Goal: Task Accomplishment & Management: Manage account settings

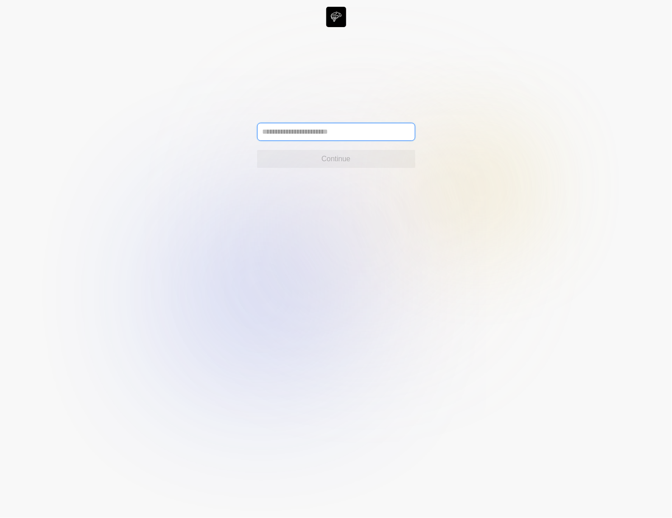
click at [396, 135] on input "text" at bounding box center [336, 132] width 158 height 18
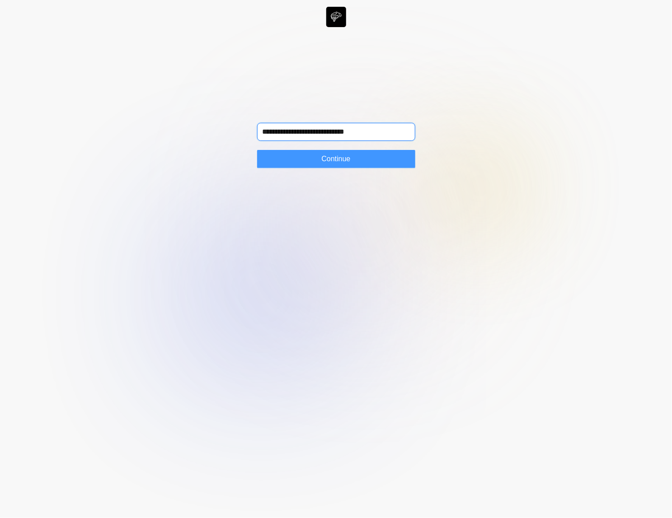
type input "**********"
click at [354, 160] on button "Continue" at bounding box center [336, 159] width 158 height 18
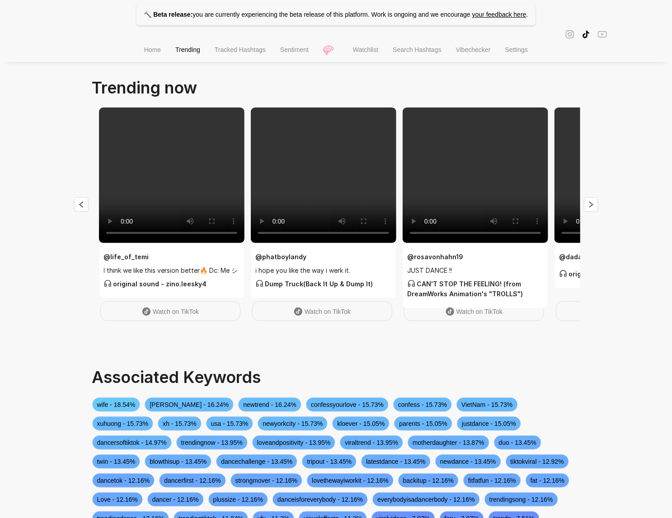
click at [368, 53] on span "Watchlist" at bounding box center [365, 49] width 25 height 7
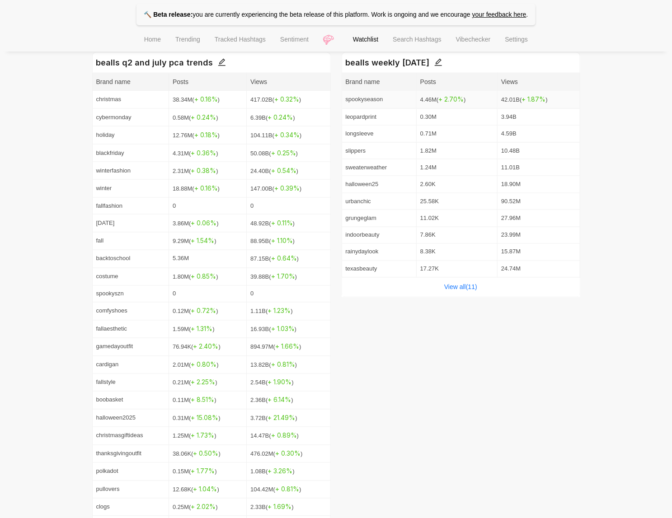
scroll to position [441, 0]
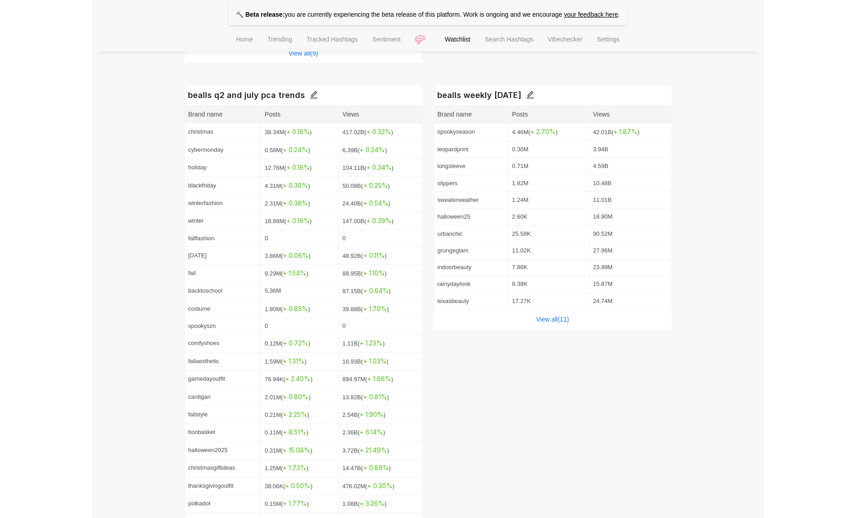
scroll to position [394, 0]
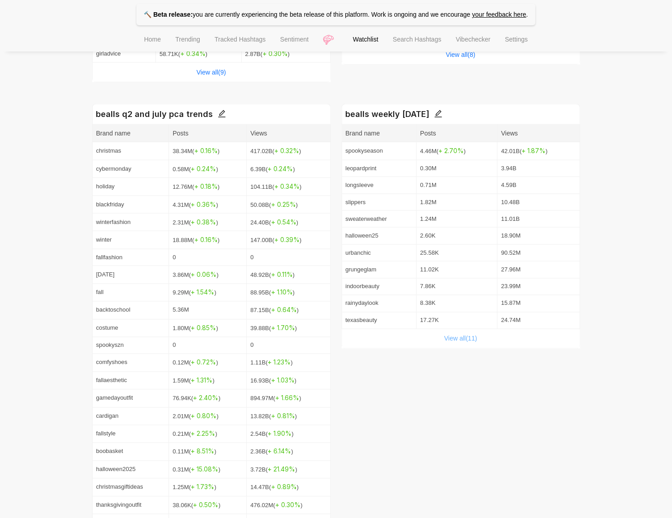
click at [468, 340] on link "View all( 11 )" at bounding box center [460, 338] width 33 height 7
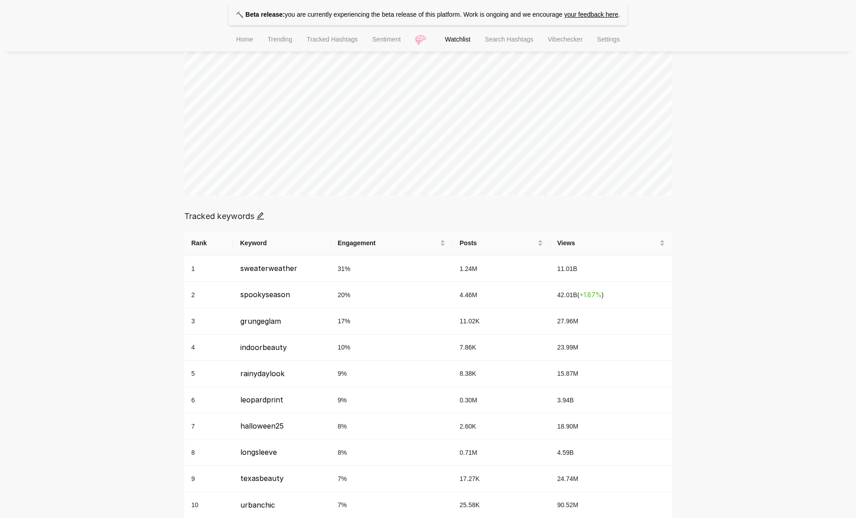
scroll to position [212, 0]
click at [672, 272] on div "🔨 Beta release: you are currently experiencing the beta release of this platfor…" at bounding box center [428, 283] width 856 height 990
click at [573, 314] on td "27.96M" at bounding box center [611, 321] width 122 height 26
click at [588, 290] on span "+ 1.87 %" at bounding box center [591, 294] width 22 height 8
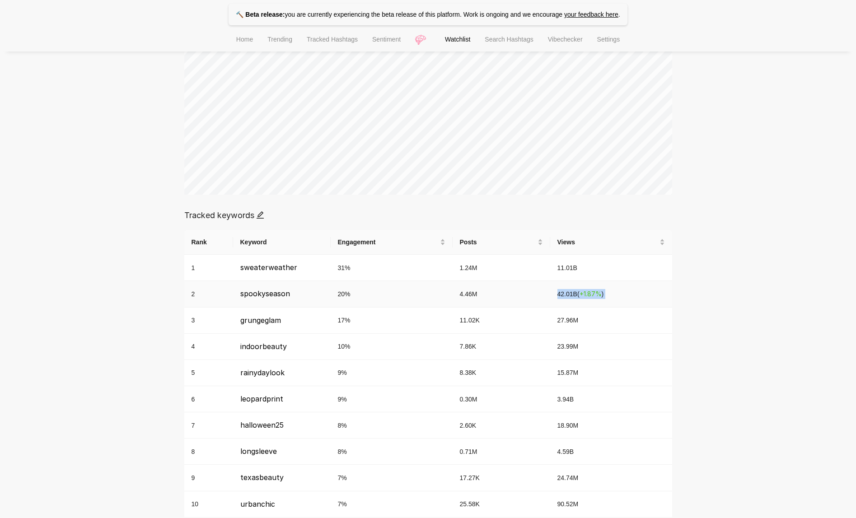
click at [588, 290] on span "+ 1.87 %" at bounding box center [591, 294] width 22 height 8
click at [590, 294] on span "+ 1.87 %" at bounding box center [591, 294] width 22 height 8
click at [264, 317] on span "grungeglam" at bounding box center [260, 320] width 41 height 9
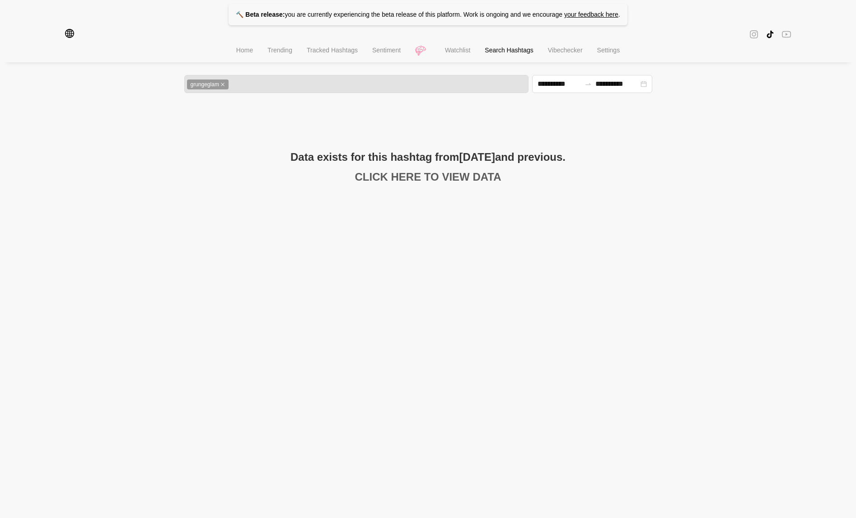
click at [405, 172] on link "CLICK HERE TO VIEW DATA" at bounding box center [428, 177] width 146 height 12
type input "**********"
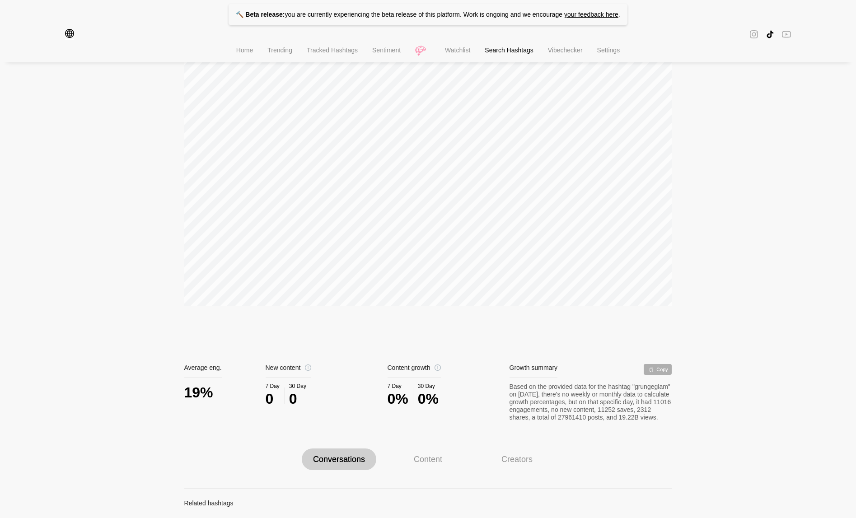
scroll to position [125, 0]
click at [449, 411] on div "Content growth 7 Day 0% 30 Day 0%" at bounding box center [449, 393] width 122 height 57
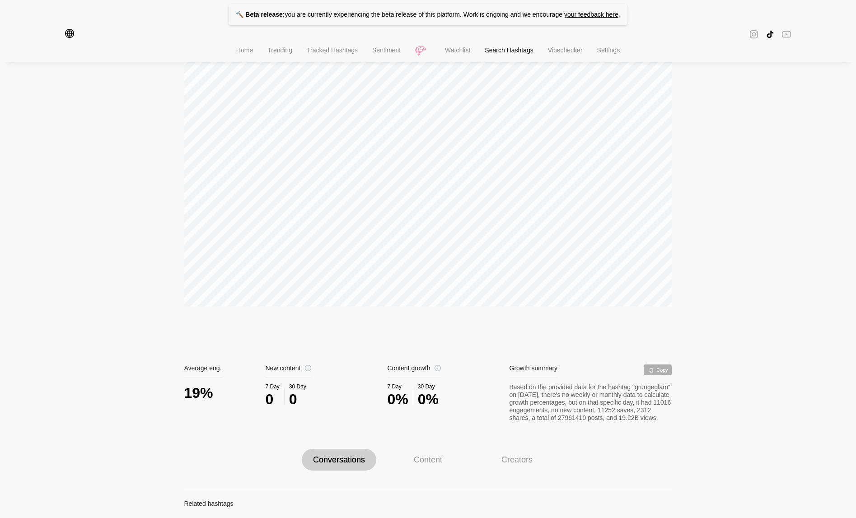
click at [596, 407] on div "Based on the provided data for the hashtag "grungeglam" on 2025-10-08, there's …" at bounding box center [591, 403] width 163 height 38
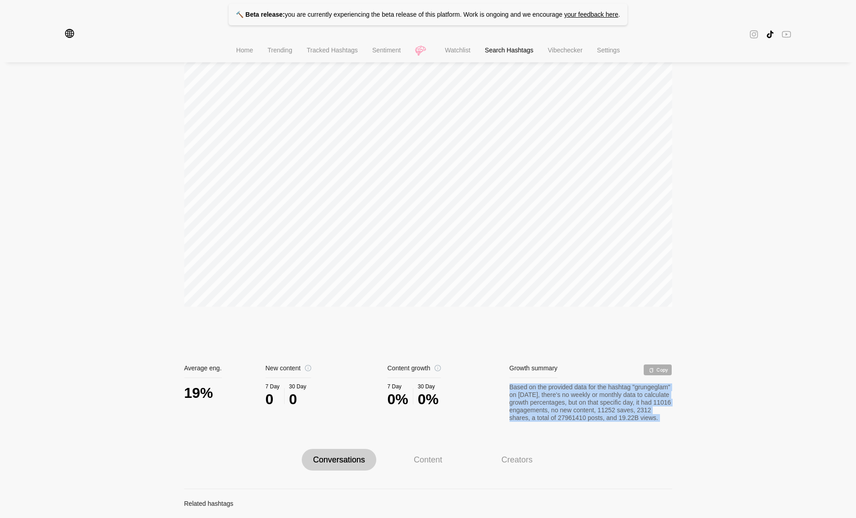
click at [596, 407] on div "Based on the provided data for the hashtag "grungeglam" on 2025-10-08, there's …" at bounding box center [591, 403] width 163 height 38
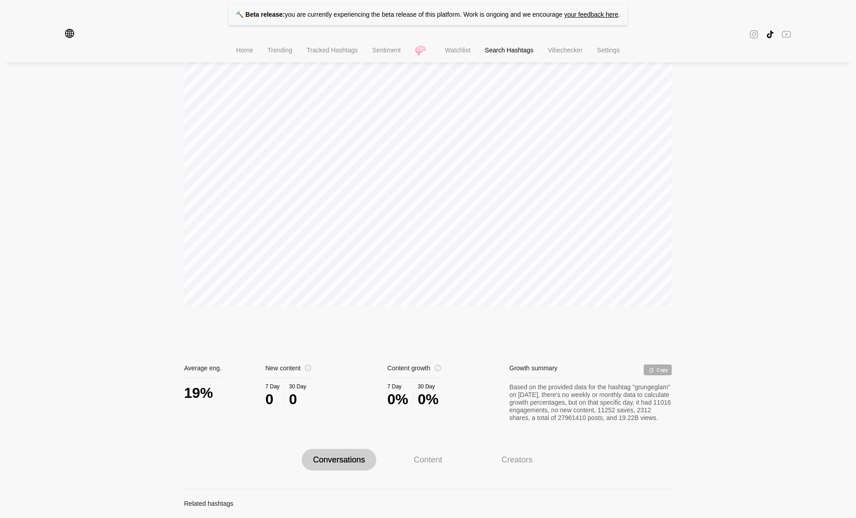
click at [579, 417] on div "Based on the provided data for the hashtag "grungeglam" on 2025-10-08, there's …" at bounding box center [591, 403] width 163 height 38
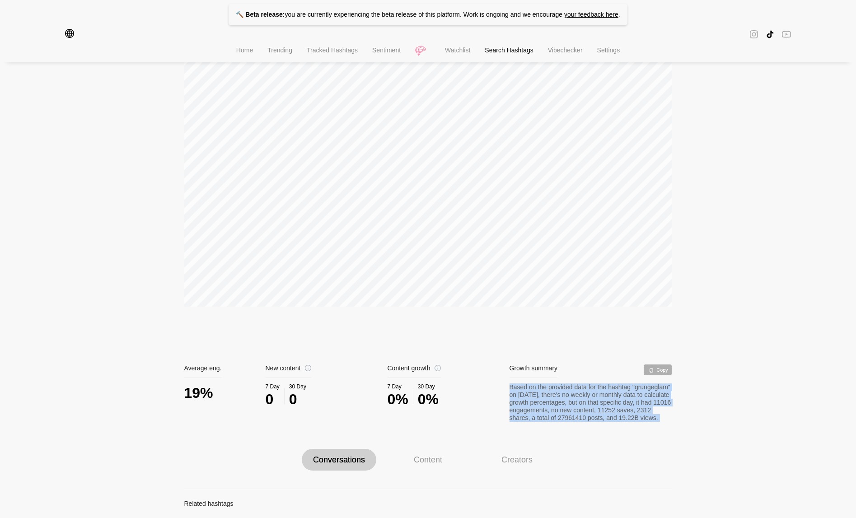
click at [579, 417] on div "Based on the provided data for the hashtag "grungeglam" on 2025-10-08, there's …" at bounding box center [591, 403] width 163 height 38
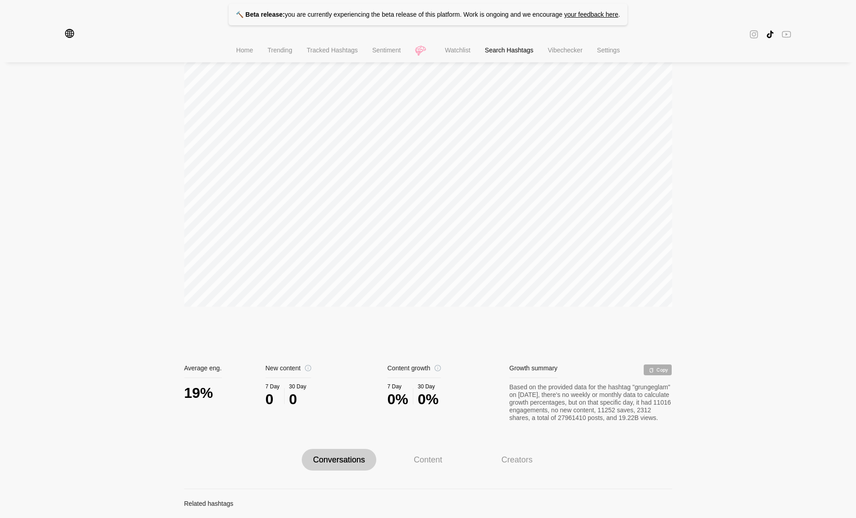
click at [579, 418] on div "Based on the provided data for the hashtag "grungeglam" on 2025-10-08, there's …" at bounding box center [591, 403] width 163 height 38
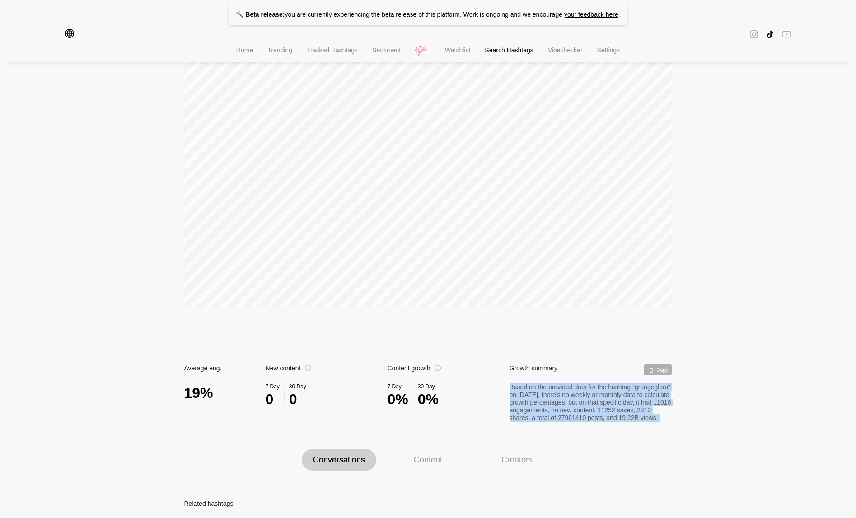
click at [579, 418] on div "Based on the provided data for the hashtag "grungeglam" on 2025-10-08, there's …" at bounding box center [591, 403] width 163 height 38
click at [578, 418] on div "Based on the provided data for the hashtag "grungeglam" on 2025-10-08, there's …" at bounding box center [591, 403] width 163 height 38
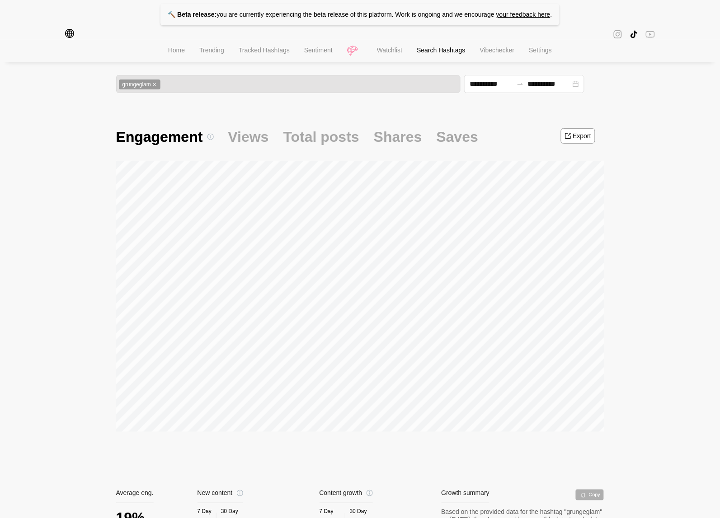
scroll to position [426, 0]
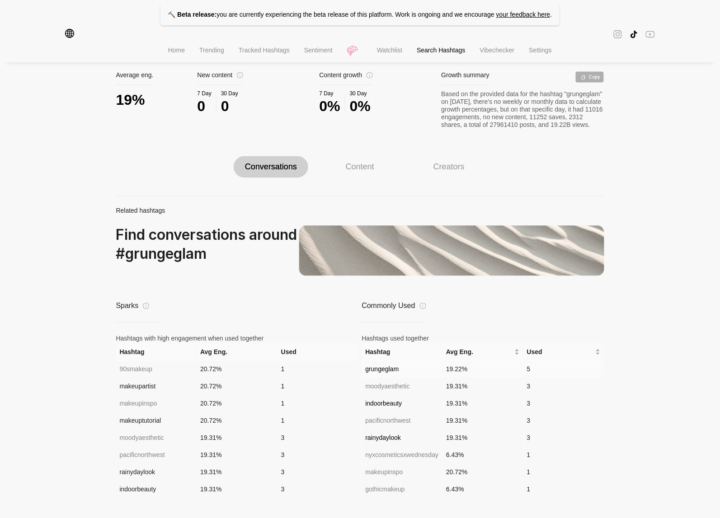
click at [405, 369] on td "grungeglam" at bounding box center [402, 369] width 81 height 17
click at [385, 367] on span "grungeglam" at bounding box center [382, 369] width 33 height 7
click at [632, 38] on div at bounding box center [634, 34] width 9 height 9
click at [437, 51] on span "Search Hashtags" at bounding box center [441, 50] width 48 height 7
click at [389, 54] on span "Watchlist" at bounding box center [389, 50] width 25 height 7
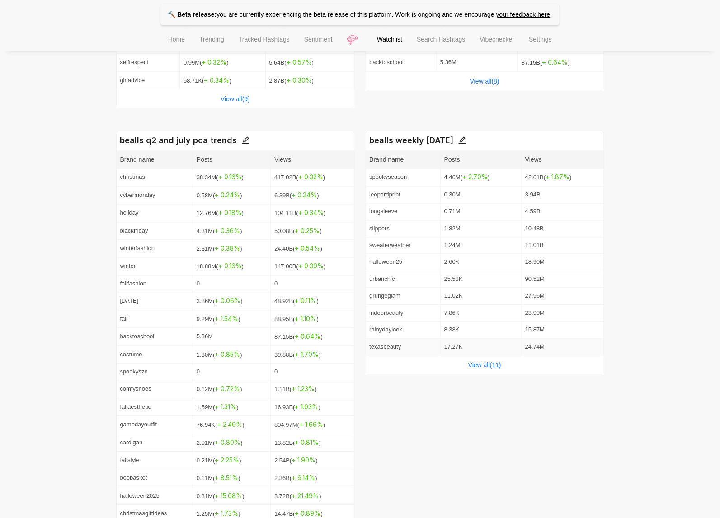
scroll to position [371, 0]
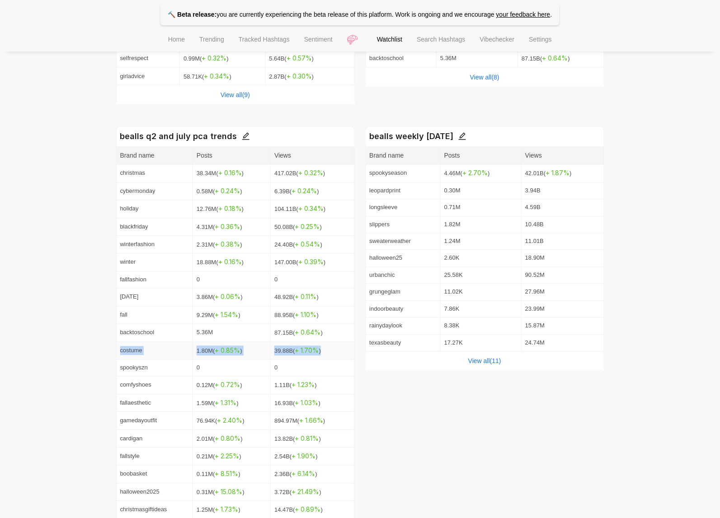
drag, startPoint x: 331, startPoint y: 351, endPoint x: 122, endPoint y: 351, distance: 209.7
click at [122, 351] on tr "costume 1.80M ( + 0.85 % ) 39.88B ( + 1.70 % )" at bounding box center [236, 352] width 238 height 18
copy tr "ostume 1.80M ( + 0.85 % ) 39.88B ( + 1.70 % )"
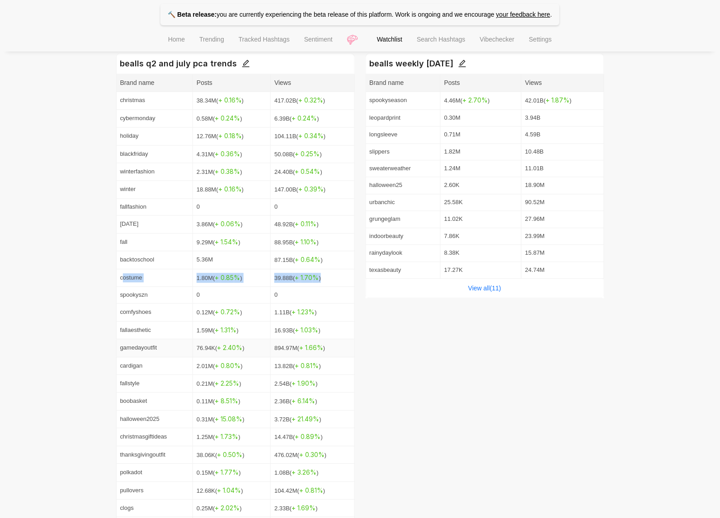
scroll to position [441, 0]
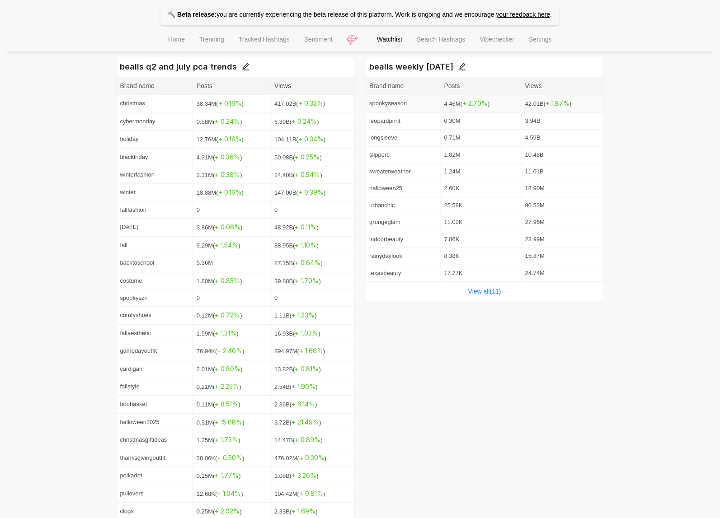
click at [563, 103] on span "+ 1.87 %" at bounding box center [558, 104] width 24 height 8
click at [512, 292] on div "View all( 11 )" at bounding box center [485, 291] width 238 height 19
click at [508, 292] on div "View all( 11 )" at bounding box center [485, 291] width 238 height 19
click at [496, 292] on link "View all( 11 )" at bounding box center [484, 291] width 33 height 7
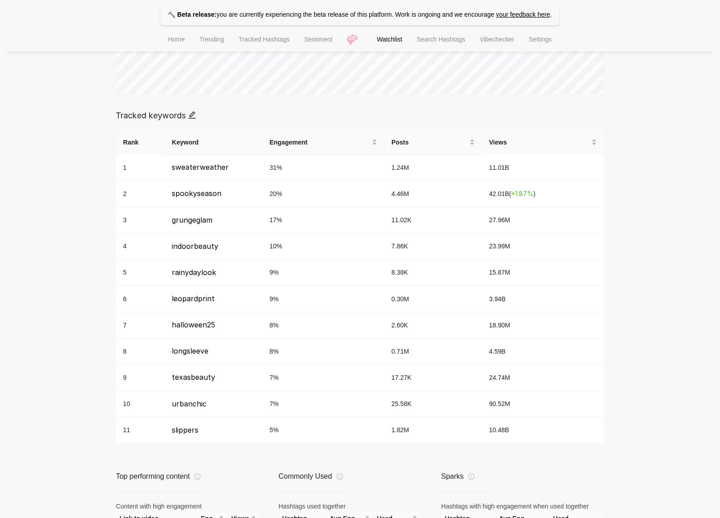
scroll to position [291, 0]
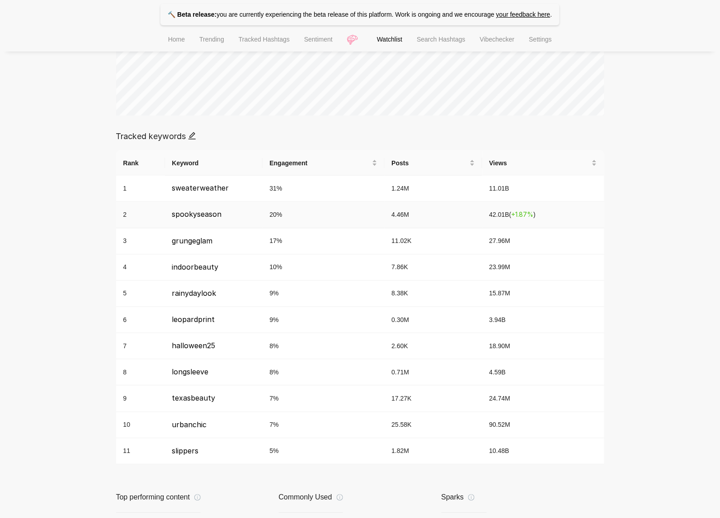
drag, startPoint x: 527, startPoint y: 218, endPoint x: 520, endPoint y: 218, distance: 7.2
click at [520, 218] on span "+ 1.87 %" at bounding box center [523, 215] width 22 height 8
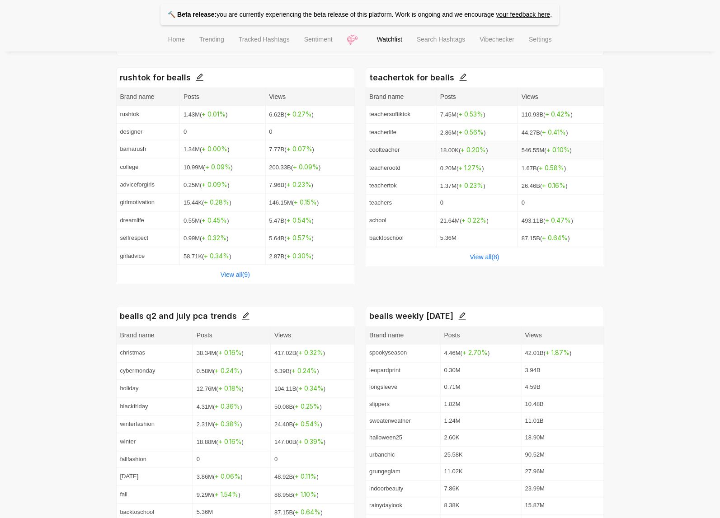
scroll to position [357, 0]
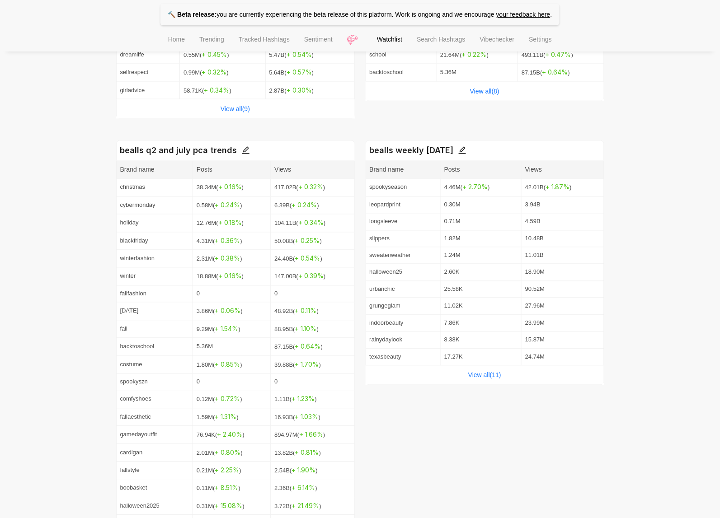
click at [242, 152] on icon "edit" at bounding box center [246, 150] width 8 height 8
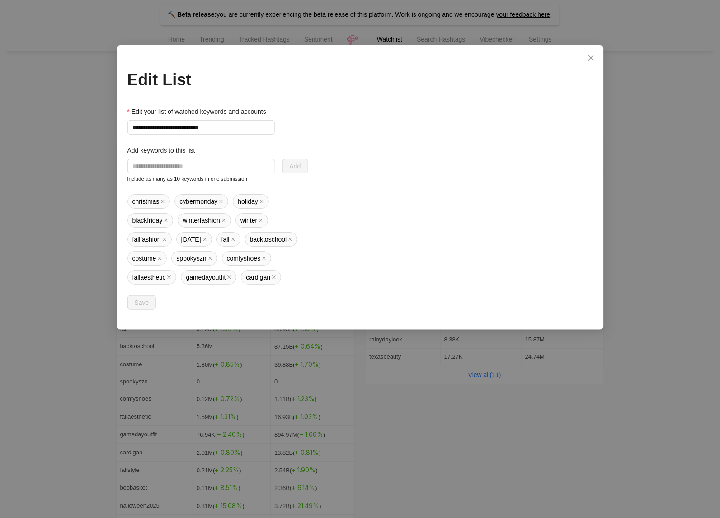
click at [639, 64] on div "**********" at bounding box center [360, 259] width 720 height 518
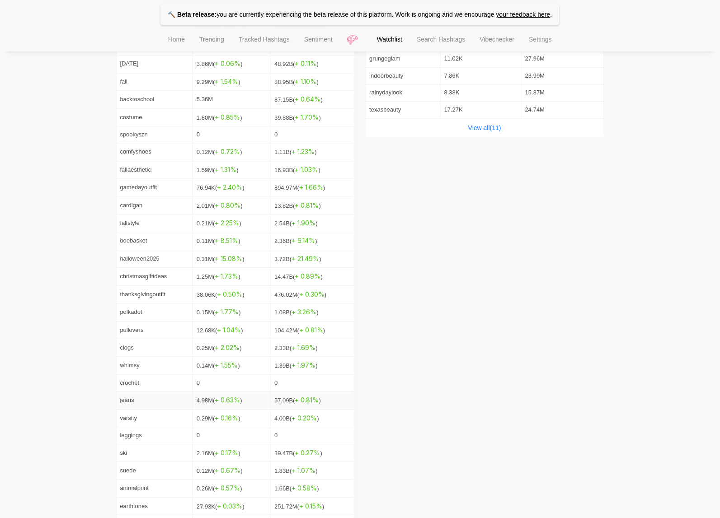
scroll to position [666, 0]
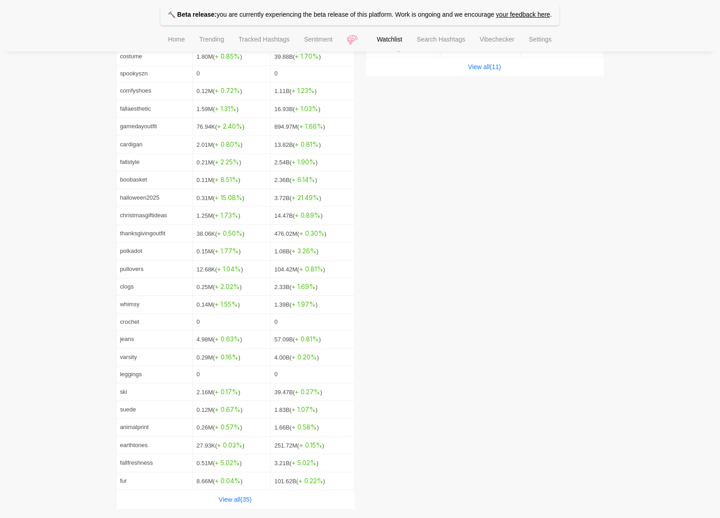
click at [234, 502] on div "View all( 35 )" at bounding box center [236, 499] width 238 height 19
click at [233, 500] on link "View all( 35 )" at bounding box center [235, 499] width 33 height 7
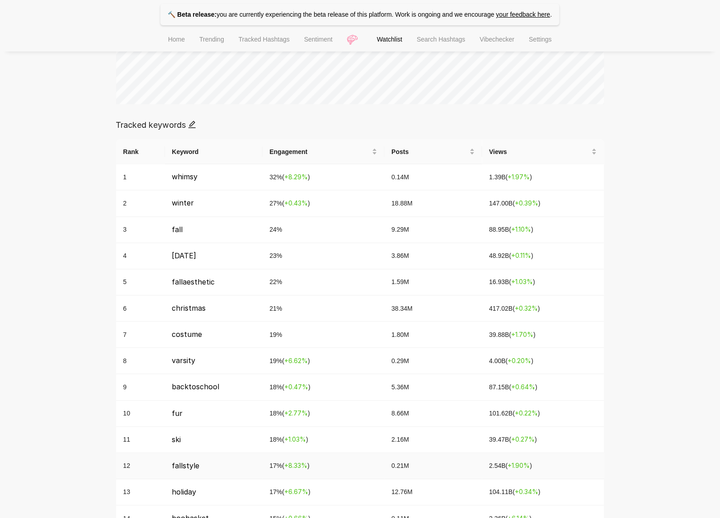
scroll to position [310, 0]
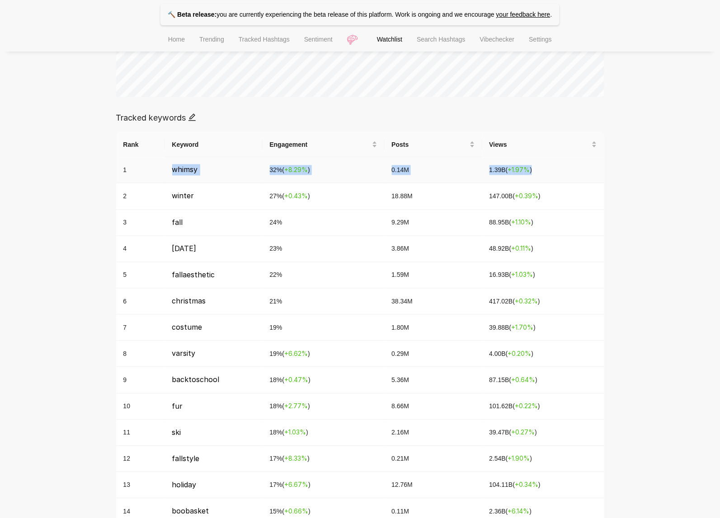
drag, startPoint x: 164, startPoint y: 168, endPoint x: 559, endPoint y: 179, distance: 395.1
click at [559, 179] on tr "1 whimsy 32 % ( + 8.29 % ) 0.14M 1.39B ( + 1.97 % )" at bounding box center [360, 170] width 488 height 26
copy tr "whimsy 32 % ( + 8.29 % ) 0.14M 1.39B ( + 1.97 % )"
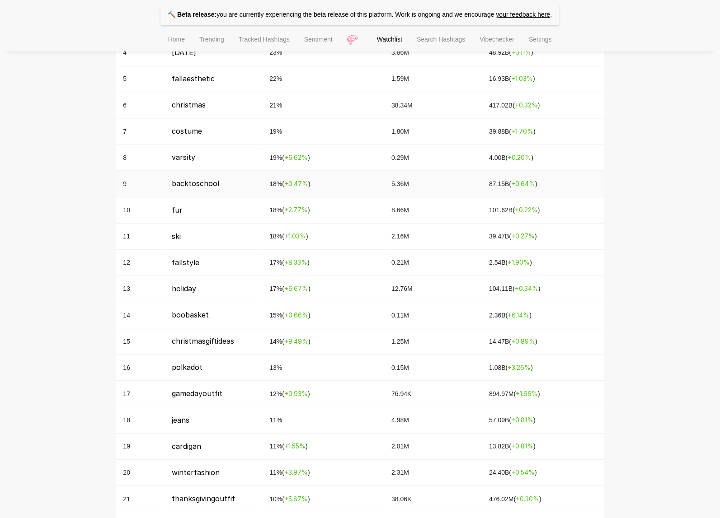
scroll to position [509, 0]
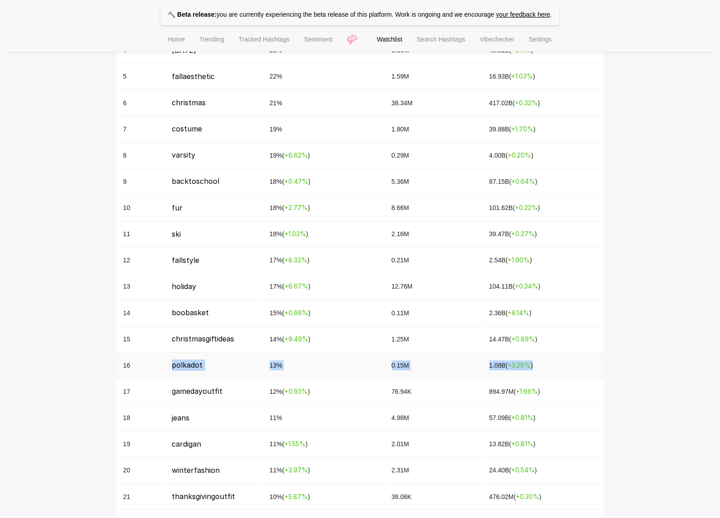
drag, startPoint x: 540, startPoint y: 365, endPoint x: 139, endPoint y: 371, distance: 400.9
click at [139, 371] on tr "16 polkadot 13 % 0.15M 1.08B ( + 3.26 % )" at bounding box center [360, 366] width 488 height 26
copy tr "polkadot 13 % 0.15M 1.08B ( + 3.26 % )"
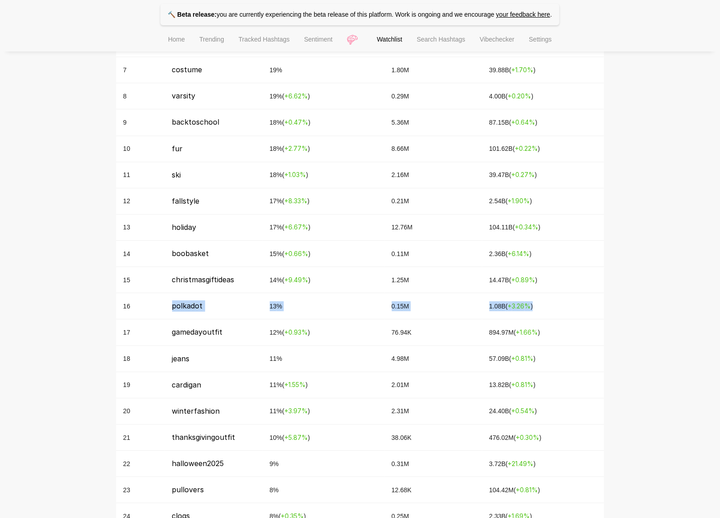
scroll to position [570, 0]
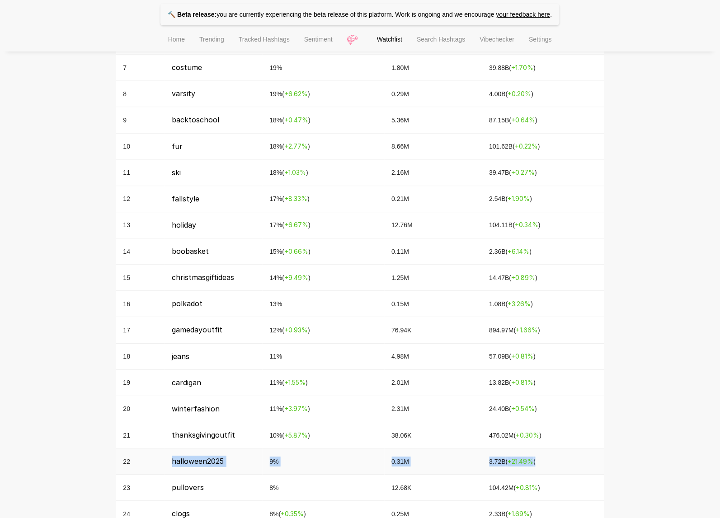
drag, startPoint x: 169, startPoint y: 460, endPoint x: 547, endPoint y: 466, distance: 377.4
click at [547, 467] on tr "22 halloween2025 9 % 0.31M 3.72B ( + 21.49 % )" at bounding box center [360, 462] width 488 height 26
copy tr "halloween2025 9 % 0.31M 3.72B ( + 21.49 % )"
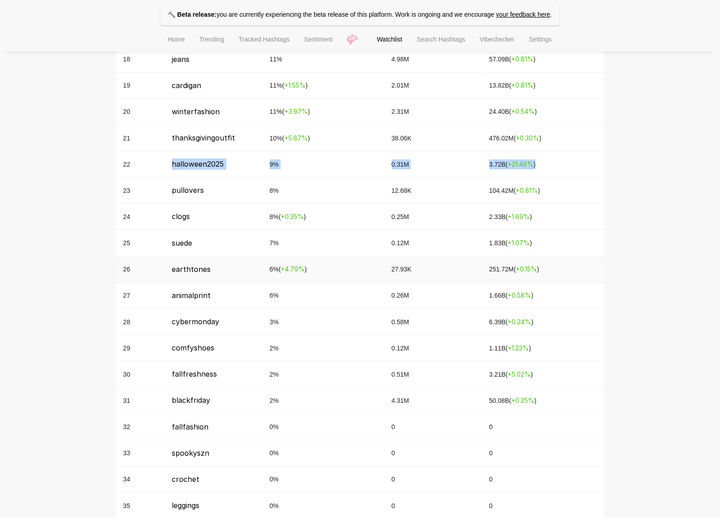
scroll to position [869, 0]
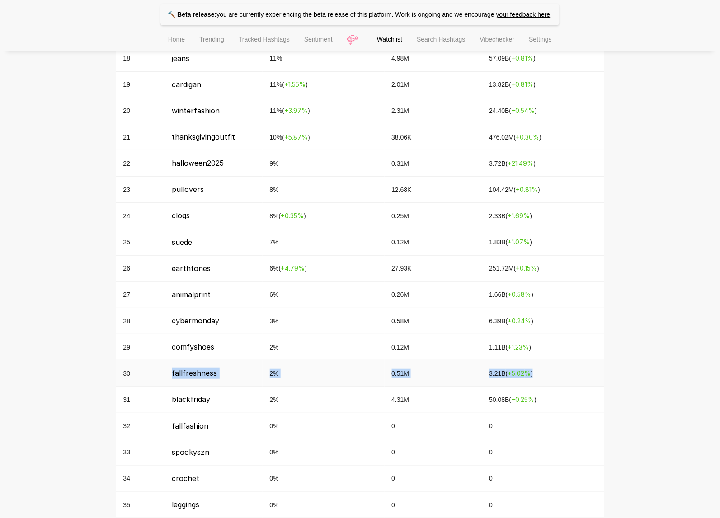
drag, startPoint x: 563, startPoint y: 376, endPoint x: 167, endPoint y: 378, distance: 395.9
click at [167, 378] on tr "30 fallfreshness 2 % 0.51M 3.21B ( + 5.02 % )" at bounding box center [360, 374] width 488 height 26
copy tr "fallfreshness 2 % 0.51M 3.21B ( + 5.02 % )"
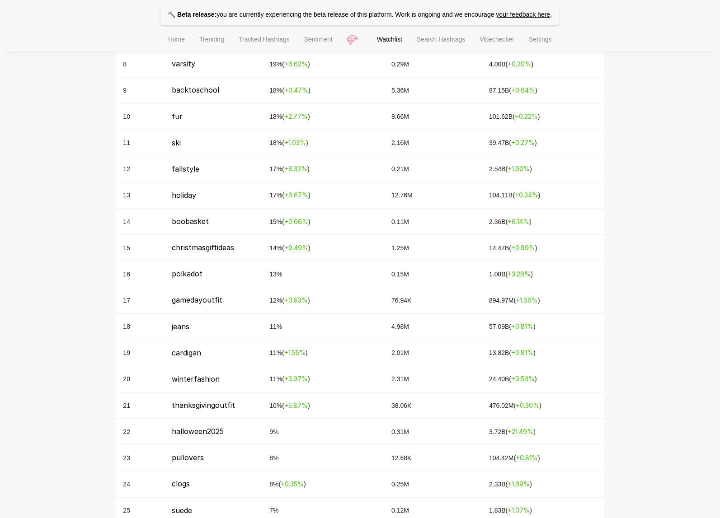
scroll to position [602, 0]
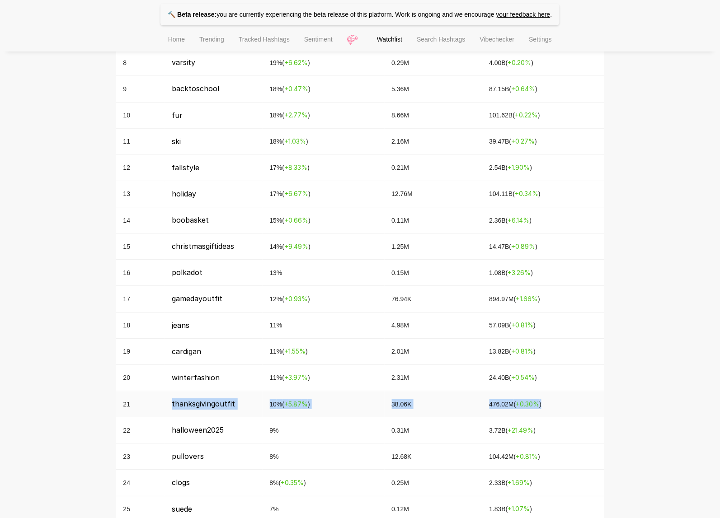
drag, startPoint x: 165, startPoint y: 406, endPoint x: 551, endPoint y: 415, distance: 386.1
click at [552, 415] on tr "21 thanksgivingoutfit 10 % ( + 5.87 % ) 38.06K 476.02M ( + 0.30 % )" at bounding box center [360, 404] width 488 height 26
copy tr "thanksgivingoutfit 10 % ( + 5.87 % ) 38.06K 476.02M ( + 0.30 % )"
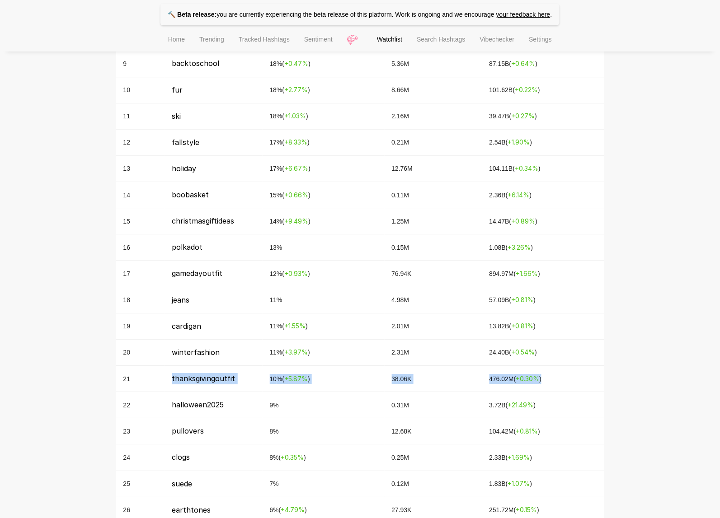
scroll to position [633, 0]
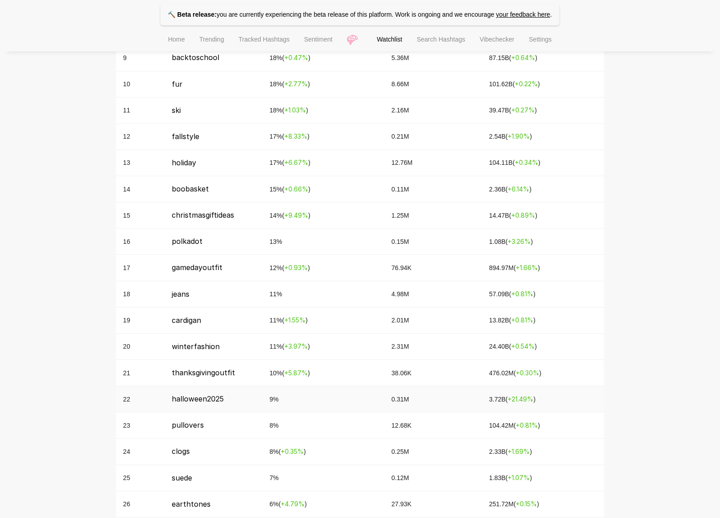
click at [402, 409] on td "0.31M" at bounding box center [434, 399] width 98 height 26
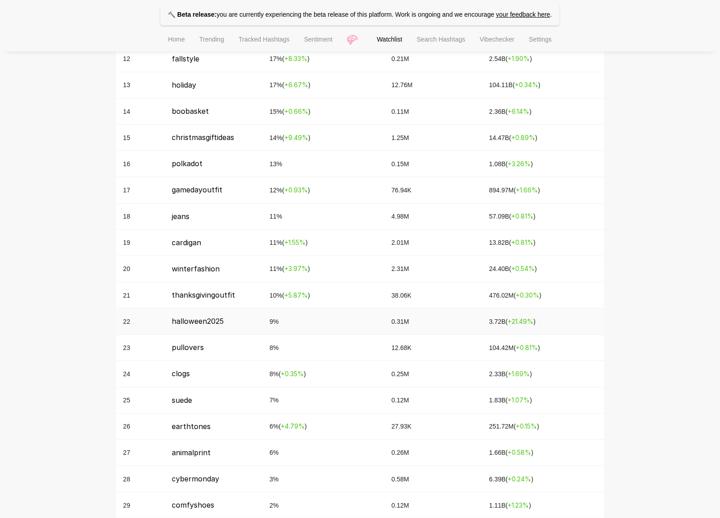
scroll to position [713, 0]
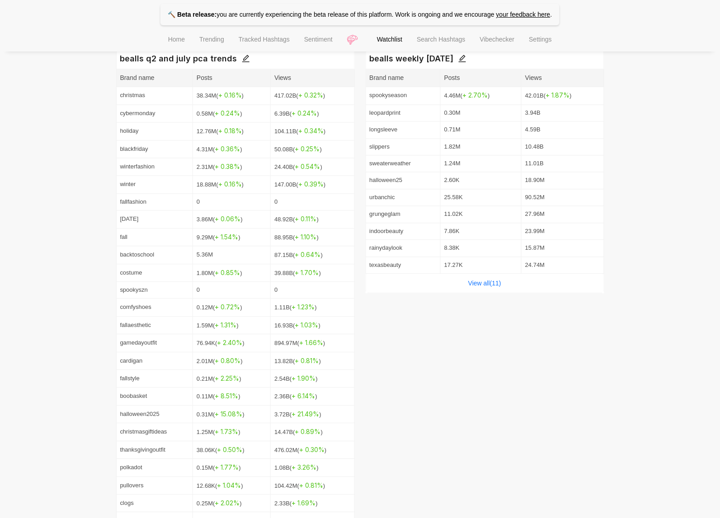
scroll to position [444, 0]
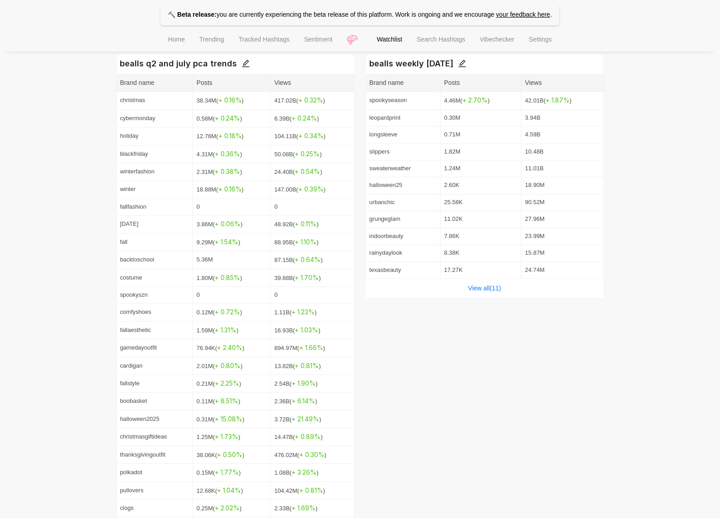
click at [622, 64] on div "🔨 Beta release: you are currently experiencing the beta release of this platfor…" at bounding box center [360, 149] width 720 height 1186
click at [558, 343] on div "bealls weekly 10/09/25 Brand name Posts Views spookyseason 4.46M ( + 2.70 % ) 4…" at bounding box center [485, 393] width 239 height 678
click at [570, 330] on div "bealls weekly 10/09/25 Brand name Posts Views spookyseason 4.46M ( + 2.70 % ) 4…" at bounding box center [485, 393] width 239 height 678
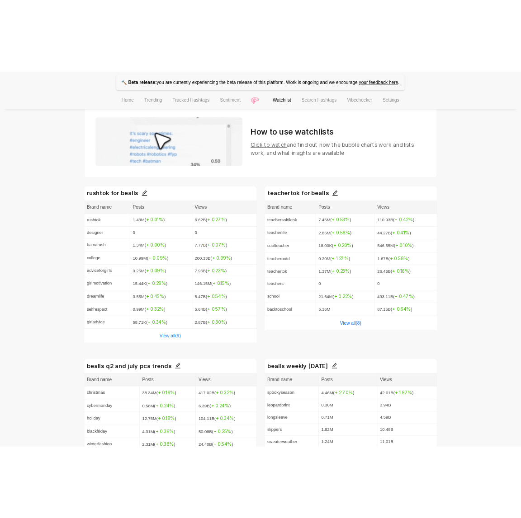
scroll to position [0, 0]
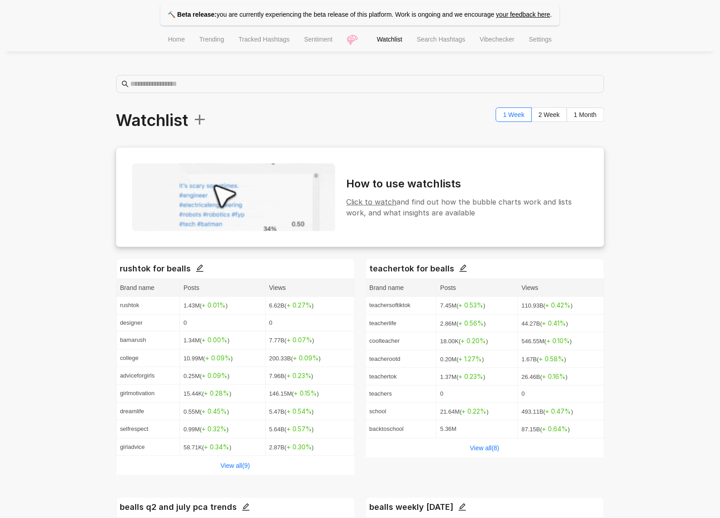
click at [378, 202] on span "Click to watch" at bounding box center [372, 201] width 50 height 9
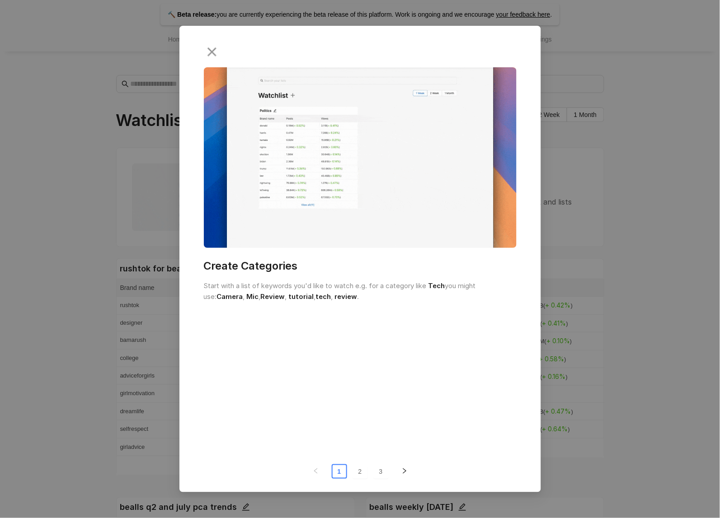
click at [549, 188] on div "Create Categories Start with a list of keywords you'd like to watch e.g. for a …" at bounding box center [360, 259] width 720 height 518
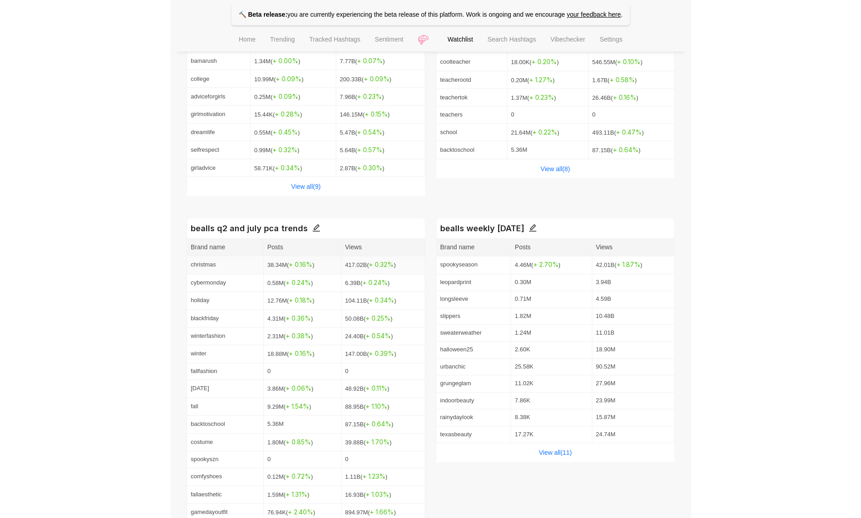
scroll to position [285, 0]
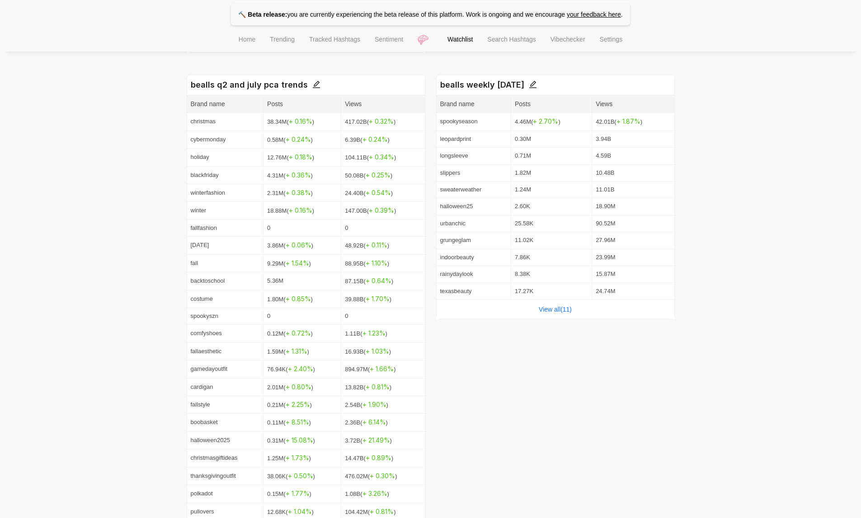
scroll to position [432, 0]
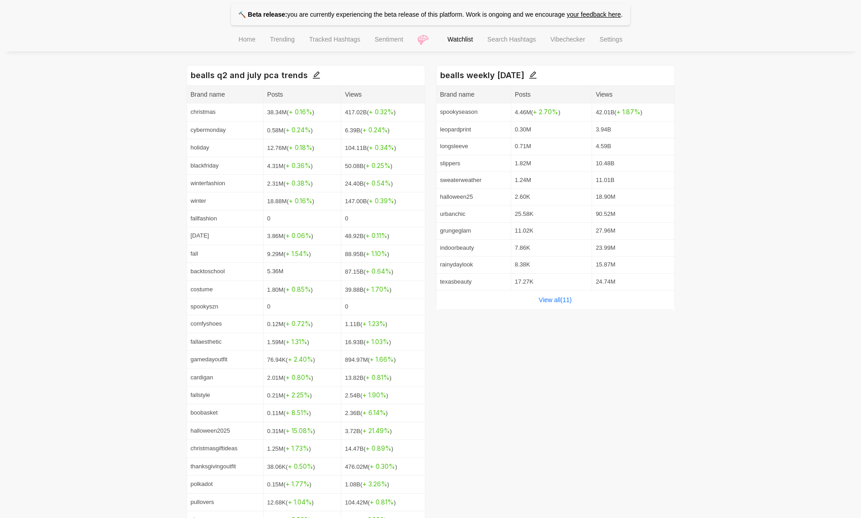
click at [297, 74] on strong "bealls q2 and july pca trends" at bounding box center [256, 75] width 130 height 9
click at [304, 75] on strong "bealls q2 and july pca trends" at bounding box center [256, 75] width 130 height 9
click at [312, 74] on icon "edit" at bounding box center [316, 75] width 8 height 8
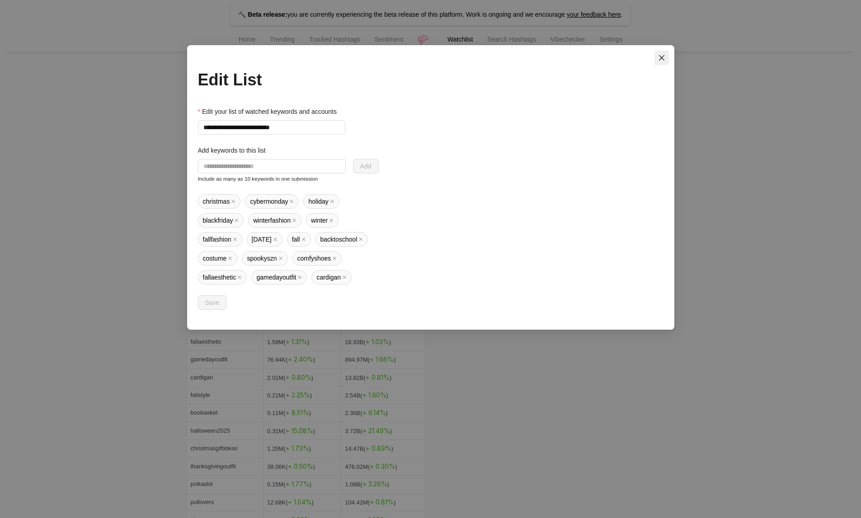
click at [668, 57] on button "Close" at bounding box center [661, 58] width 14 height 14
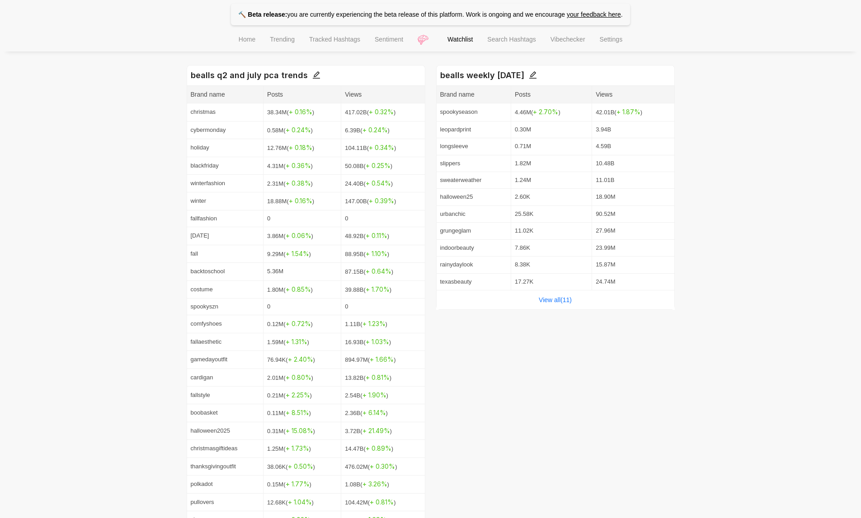
click at [664, 57] on body "🔨 Beta release: you are currently experiencing the beta release of this platfor…" at bounding box center [430, 161] width 861 height 1186
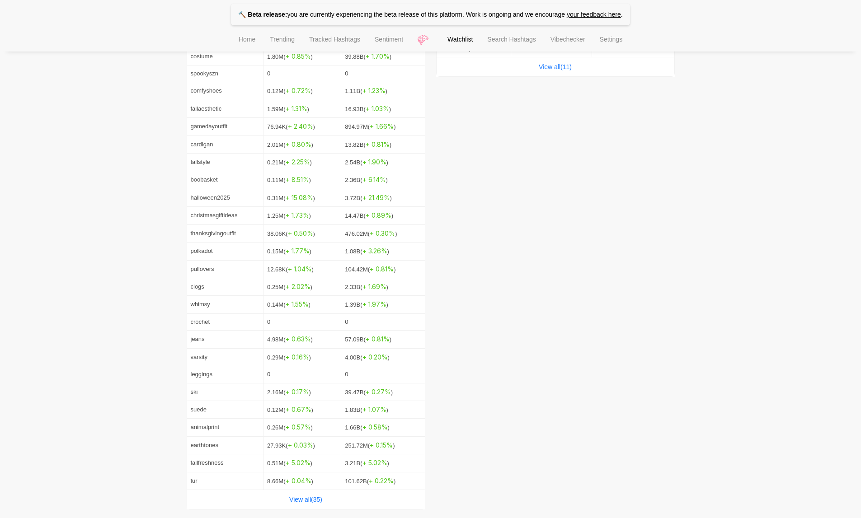
click at [296, 492] on div "View all( 35 )" at bounding box center [306, 499] width 238 height 19
click at [307, 496] on link "View all( 35 )" at bounding box center [305, 499] width 33 height 7
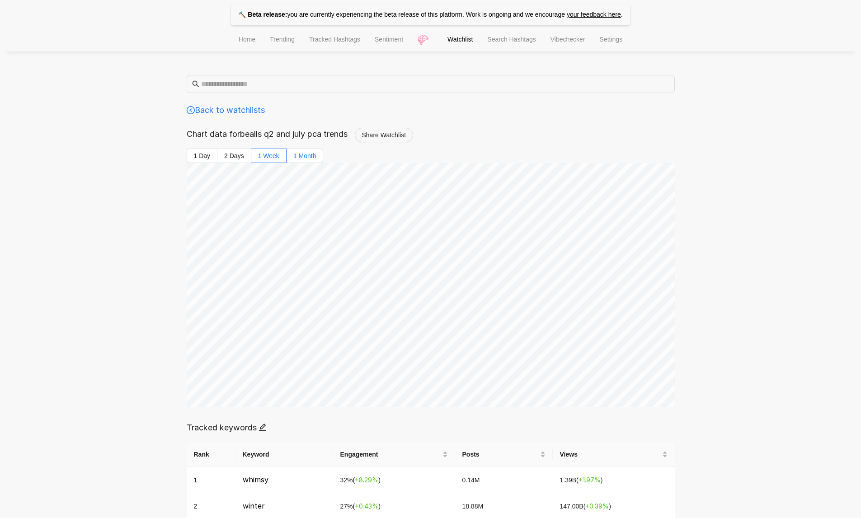
click at [296, 159] on span "1 Month" at bounding box center [304, 155] width 23 height 7
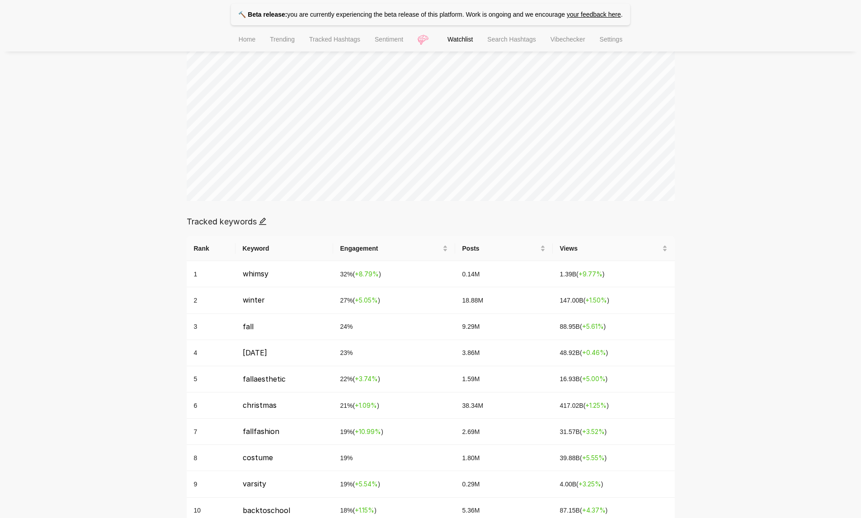
scroll to position [210, 0]
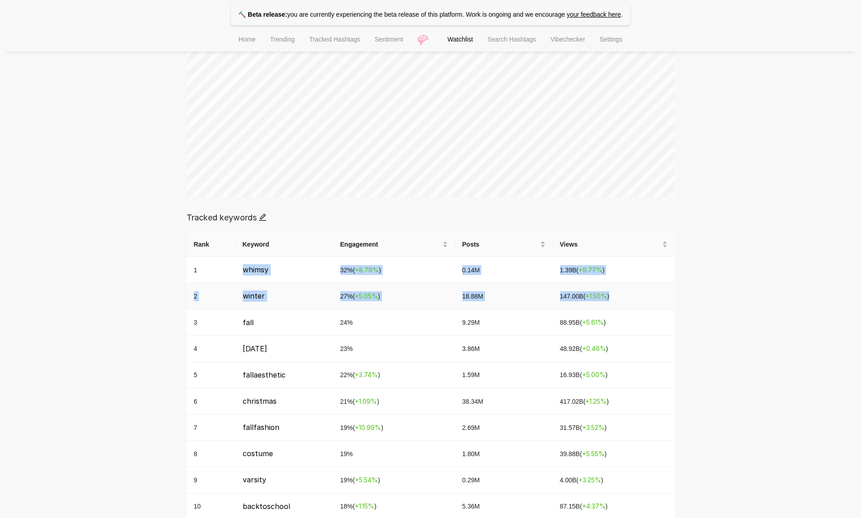
drag, startPoint x: 237, startPoint y: 273, endPoint x: 658, endPoint y: 298, distance: 422.0
click at [230, 277] on td "1" at bounding box center [211, 270] width 49 height 26
drag, startPoint x: 189, startPoint y: 272, endPoint x: 644, endPoint y: 293, distance: 455.1
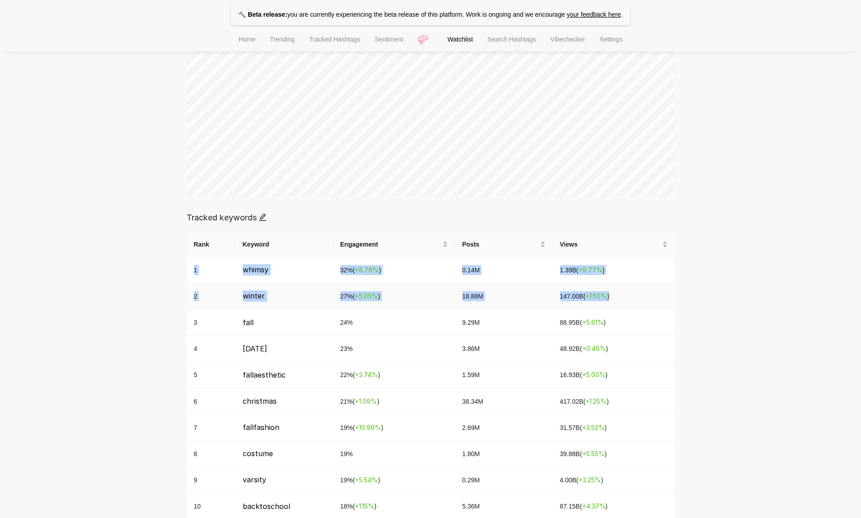
copy tbody "1 whimsy 32 % ( + 8.79 % ) 0.14M 1.39B ( + 9.77 % ) 2 winter 27 % ( + 5.05 % ) …"
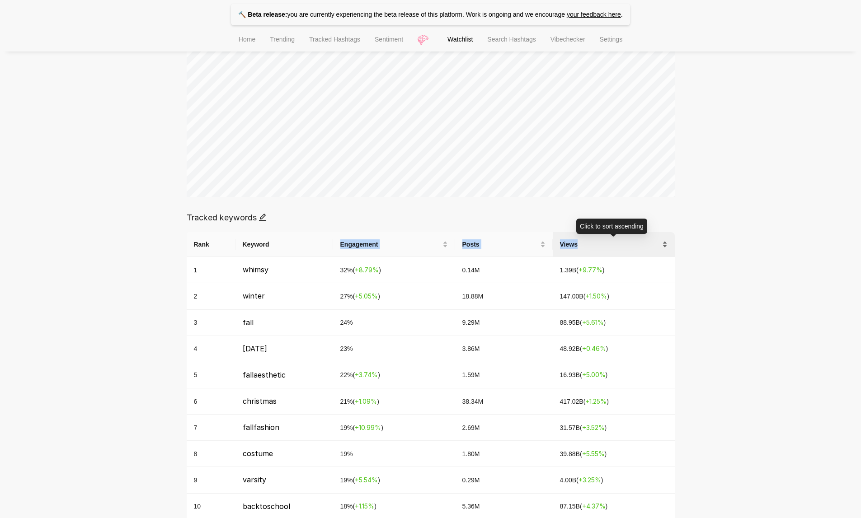
drag, startPoint x: 330, startPoint y: 243, endPoint x: 646, endPoint y: 246, distance: 315.9
click at [646, 246] on tr "Rank Keyword Engagement Posts Views" at bounding box center [431, 244] width 488 height 25
copy tr "Engagement Posts Views"
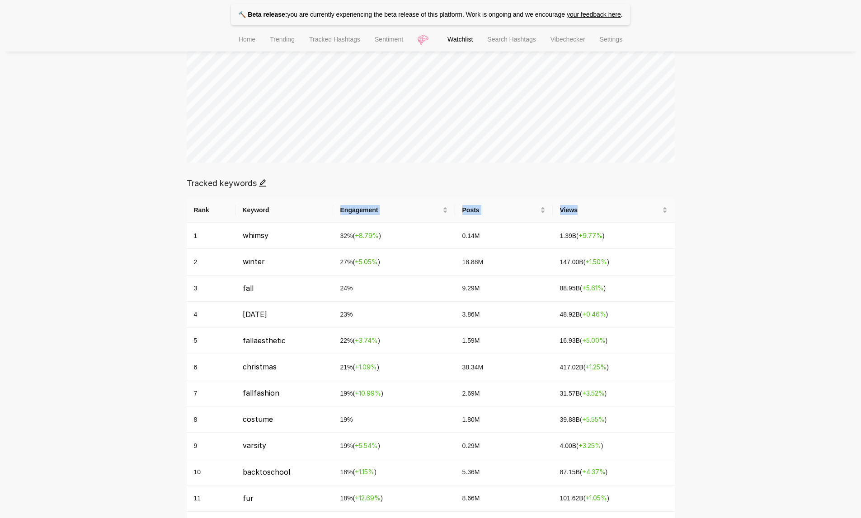
scroll to position [248, 0]
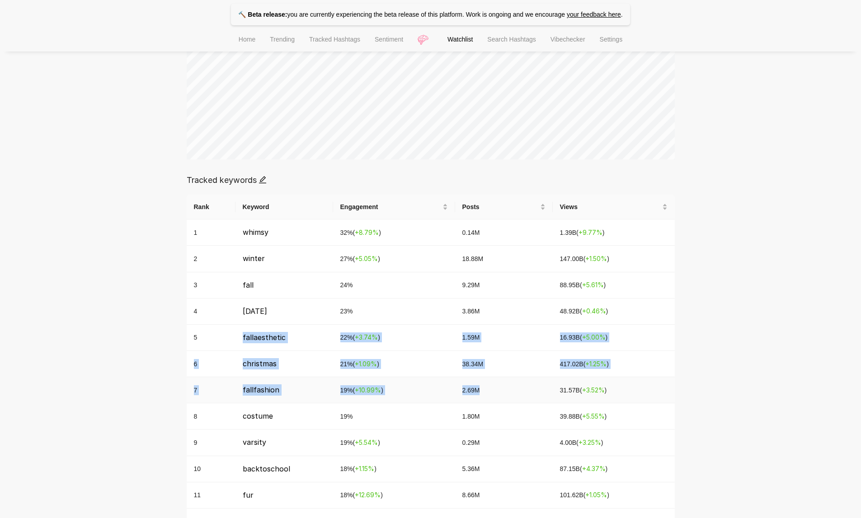
drag, startPoint x: 242, startPoint y: 335, endPoint x: 626, endPoint y: 378, distance: 386.5
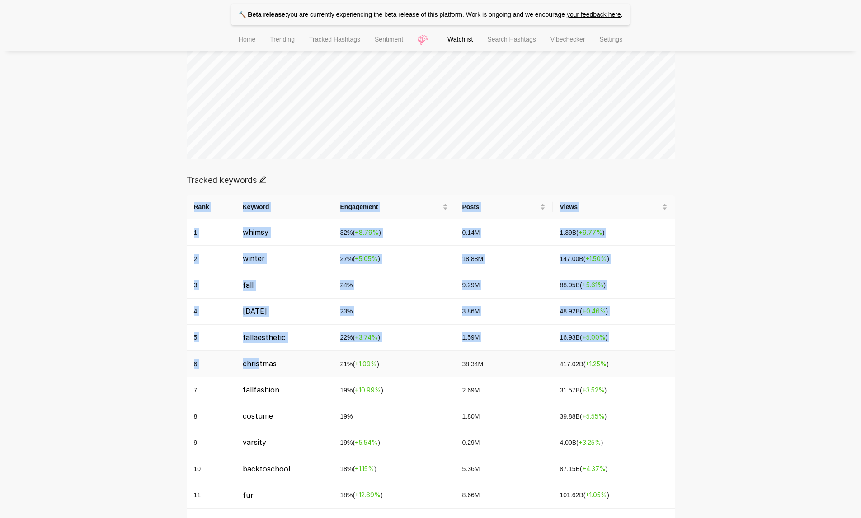
drag, startPoint x: 157, startPoint y: 334, endPoint x: 259, endPoint y: 365, distance: 107.1
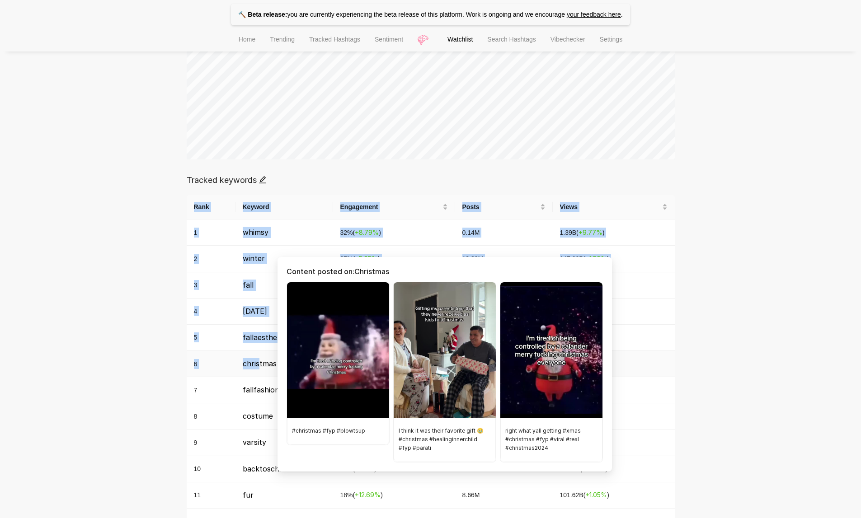
click at [259, 363] on span "christmas" at bounding box center [260, 363] width 34 height 9
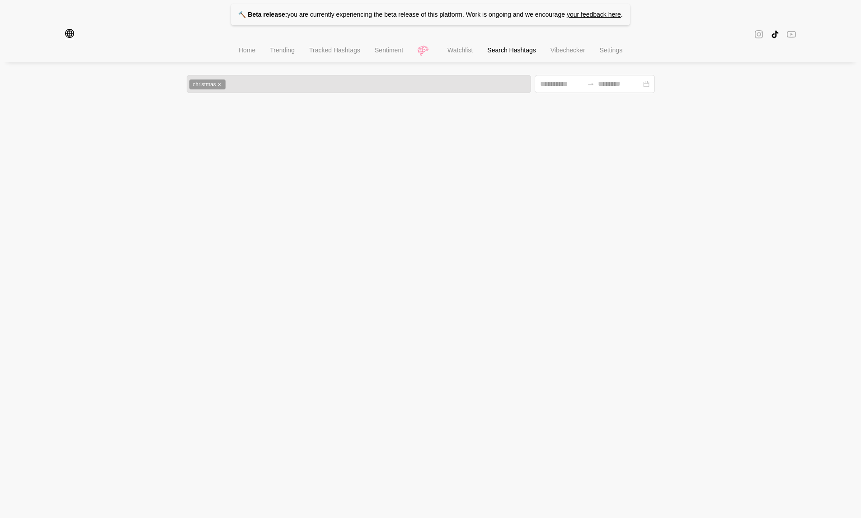
type input "**********"
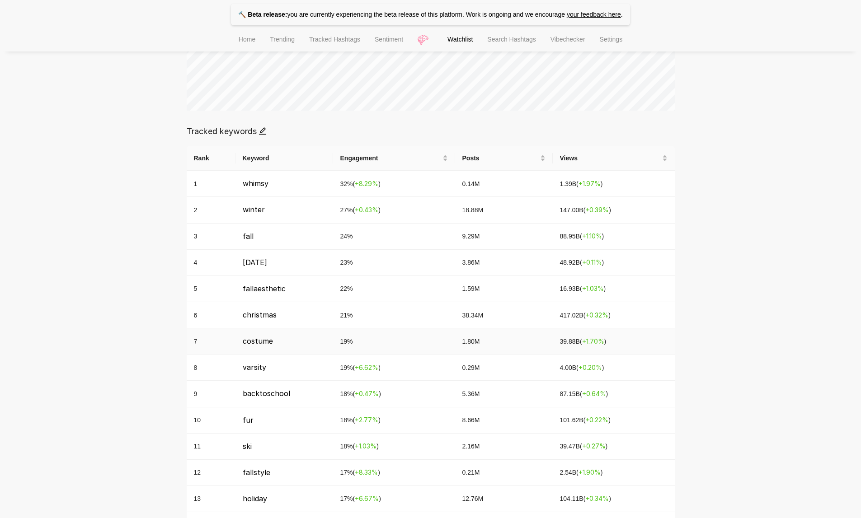
scroll to position [307, 0]
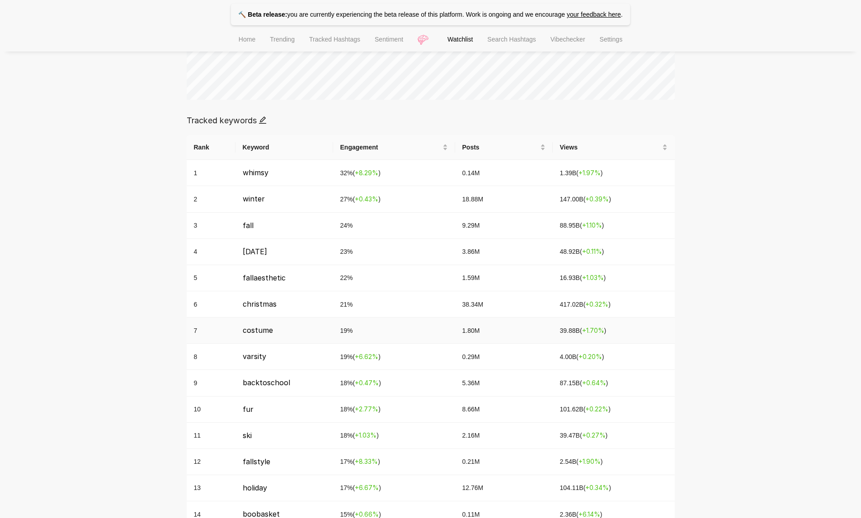
drag, startPoint x: 186, startPoint y: 361, endPoint x: 614, endPoint y: 340, distance: 428.1
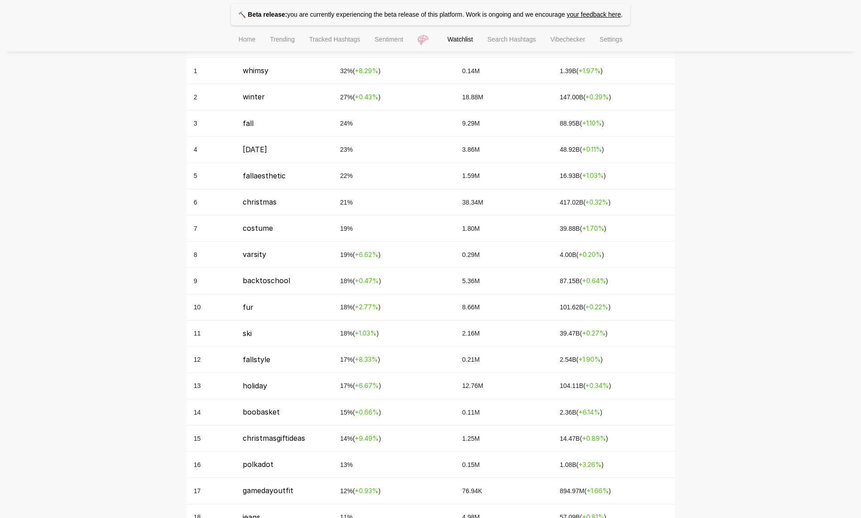
scroll to position [414, 0]
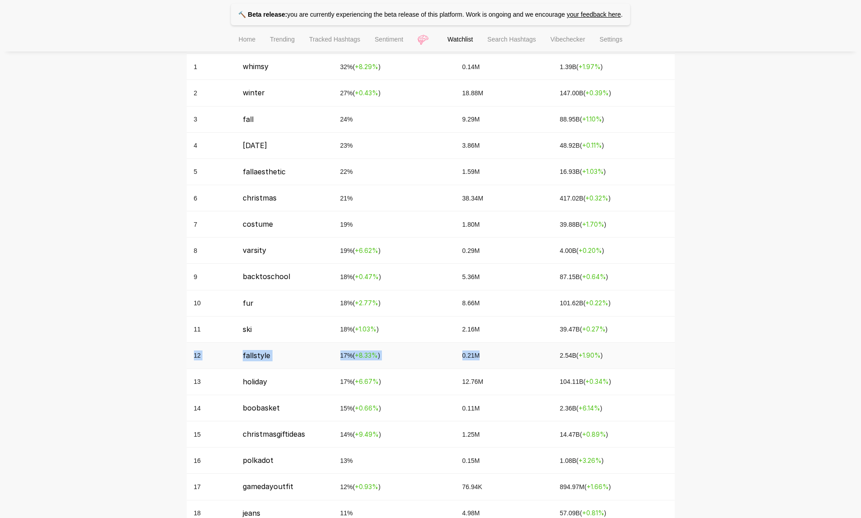
drag, startPoint x: 190, startPoint y: 358, endPoint x: 520, endPoint y: 354, distance: 329.9
click at [520, 354] on tr "12 fallstyle 17 % ( + 8.33 % ) 0.21M 2.54B ( + 1.90 % )" at bounding box center [431, 356] width 488 height 26
click at [631, 377] on tbody "1 whimsy 32 % ( + 8.29 % ) 0.14M 1.39B ( + 1.97 % ) 2 winter 27 % ( + 0.43 % ) …" at bounding box center [431, 514] width 488 height 920
drag, startPoint x: 622, startPoint y: 388, endPoint x: 193, endPoint y: 358, distance: 429.9
click at [193, 358] on tbody "1 whimsy 32 % ( + 8.29 % ) 0.14M 1.39B ( + 1.97 % ) 2 winter 27 % ( + 0.43 % ) …" at bounding box center [431, 514] width 488 height 920
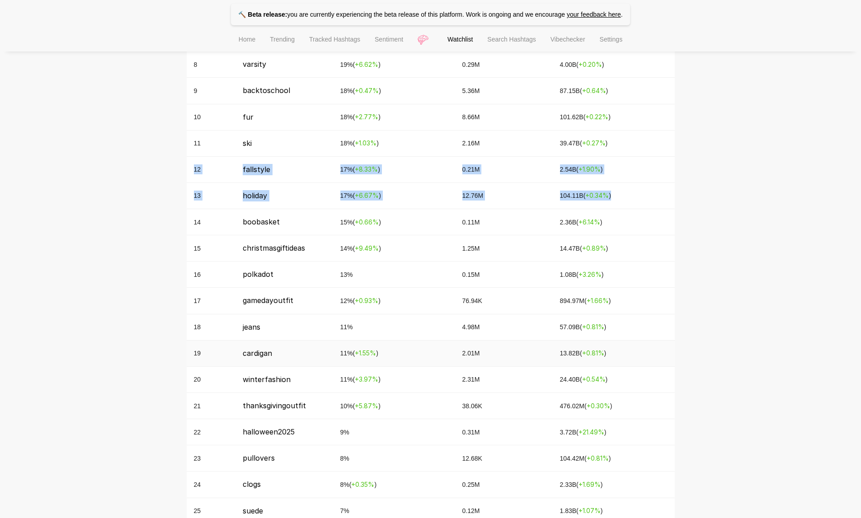
scroll to position [595, 0]
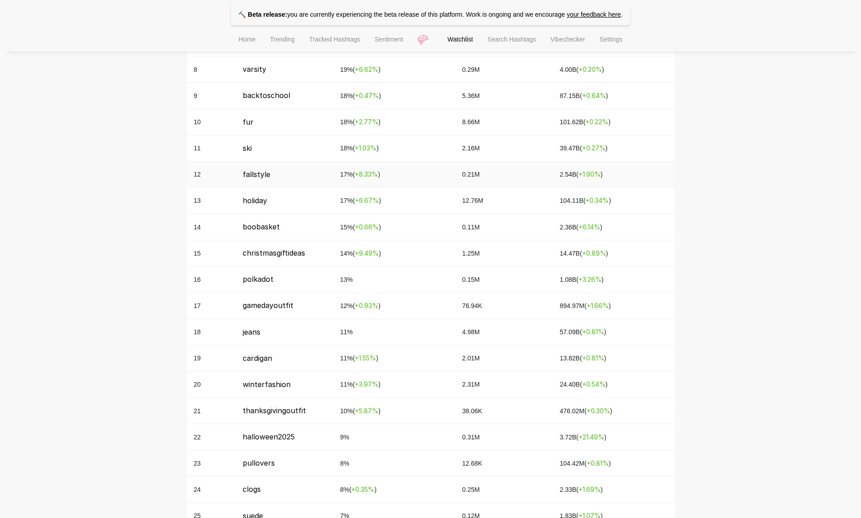
click at [226, 192] on td "13" at bounding box center [211, 201] width 49 height 26
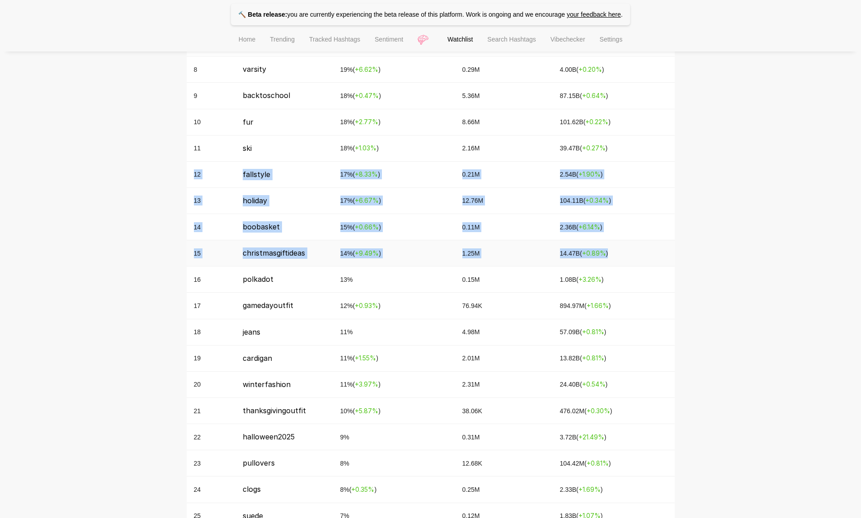
drag, startPoint x: 192, startPoint y: 174, endPoint x: 632, endPoint y: 253, distance: 447.6
click at [632, 253] on tbody "1 whimsy 32 % ( + 8.29 % ) 0.14M 1.39B ( + 1.97 % ) 2 winter 27 % ( + 0.43 % ) …" at bounding box center [431, 333] width 488 height 920
copy tbody "12 fallstyle 17 % ( + 8.33 % ) 0.21M 2.54B ( + 1.90 % ) 13 holiday 17 % ( + 6.6…"
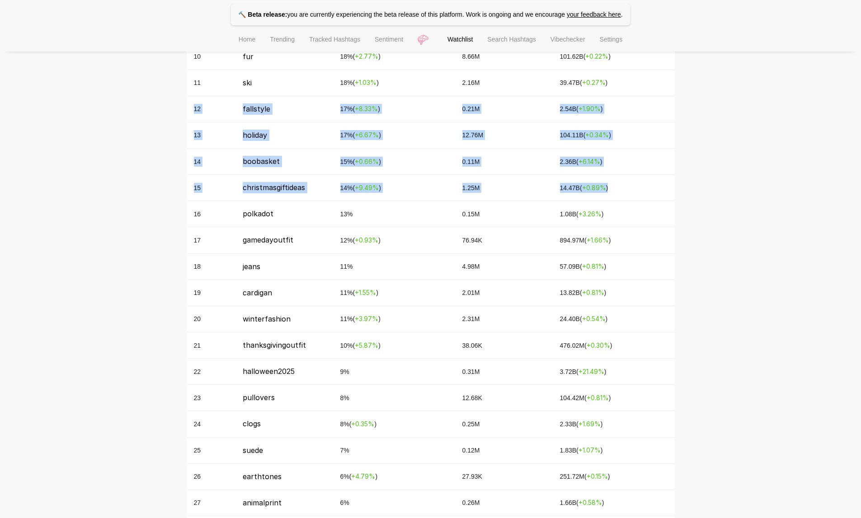
scroll to position [661, 0]
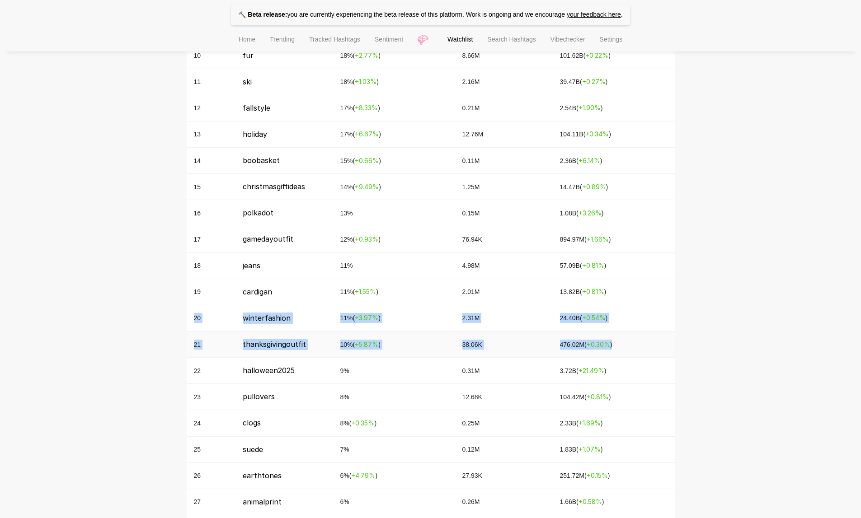
drag, startPoint x: 188, startPoint y: 320, endPoint x: 635, endPoint y: 351, distance: 447.6
click at [635, 351] on tbody "1 whimsy 32 % ( + 8.29 % ) 0.14M 1.39B ( + 1.97 % ) 2 winter 27 % ( + 0.43 % ) …" at bounding box center [431, 266] width 488 height 920
copy tbody "20 winterfashion 11 % ( + 3.97 % ) 2.31M 24.40B ( + 0.54 % ) 21 thanksgivingout…"
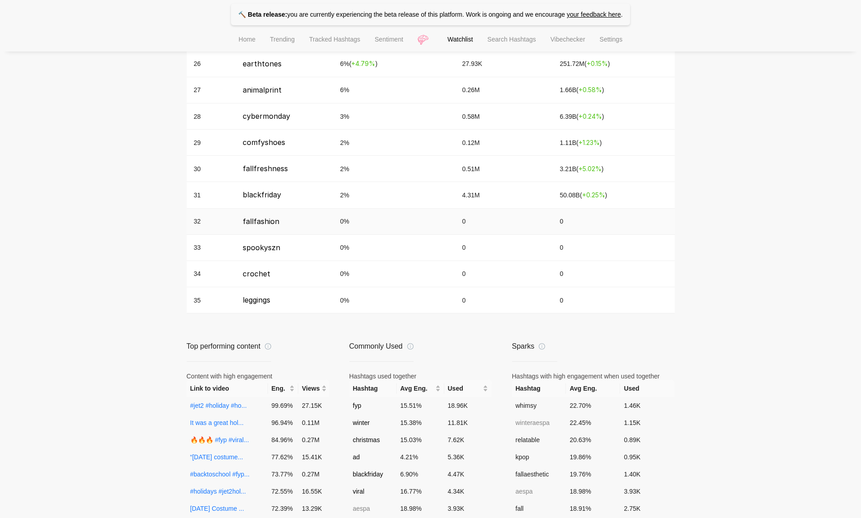
scroll to position [1106, 0]
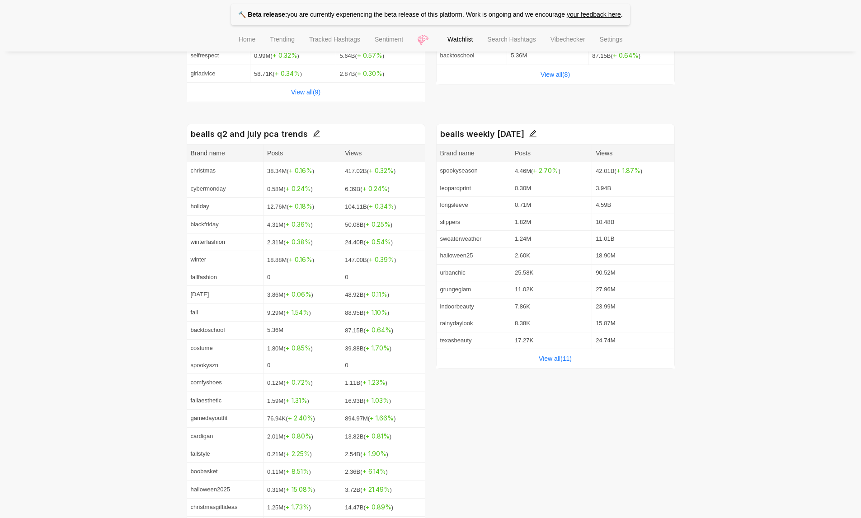
scroll to position [392, 0]
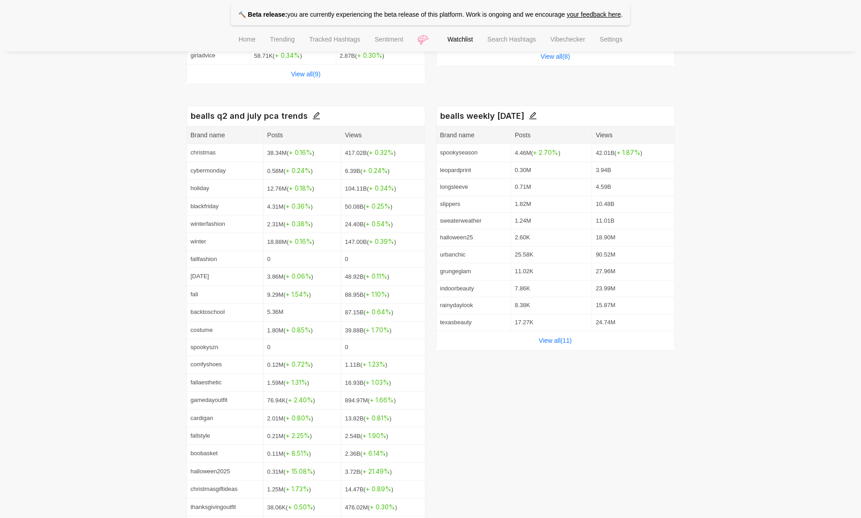
click at [546, 350] on div "View all( 11 )" at bounding box center [556, 340] width 238 height 19
click at [541, 338] on link "View all( 11 )" at bounding box center [555, 340] width 33 height 7
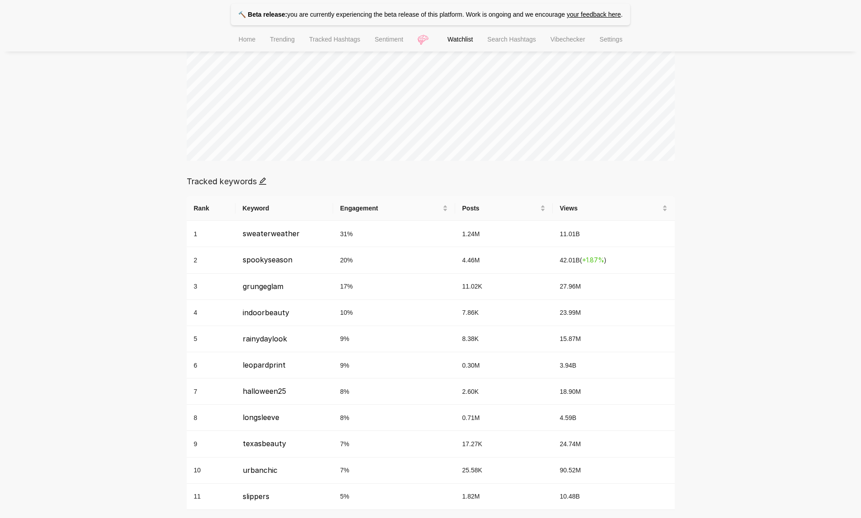
scroll to position [247, 0]
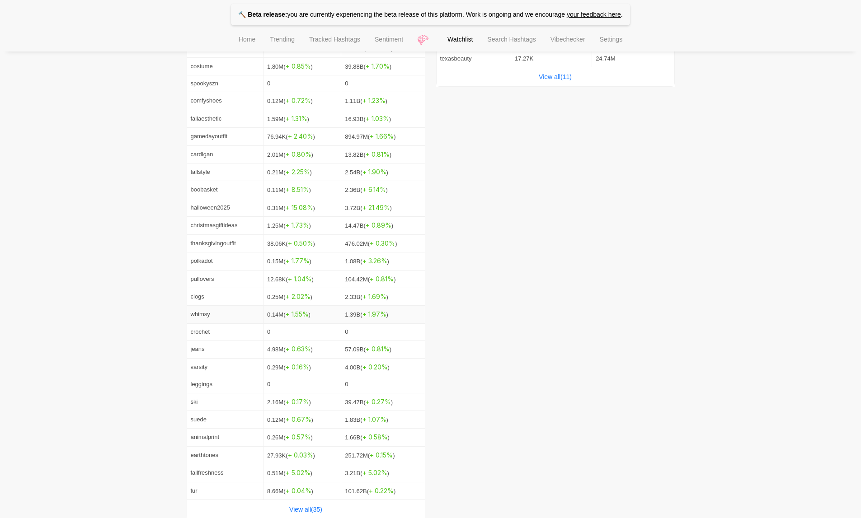
scroll to position [666, 0]
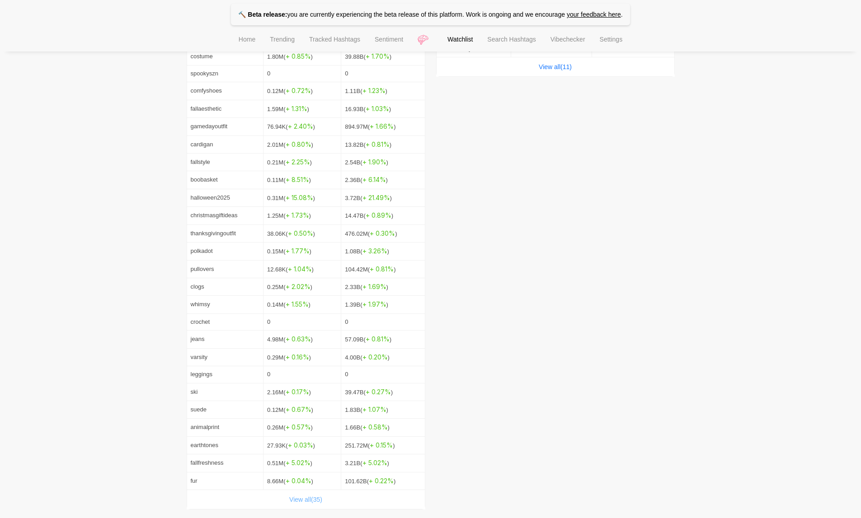
click at [322, 499] on link "View all( 35 )" at bounding box center [305, 499] width 33 height 7
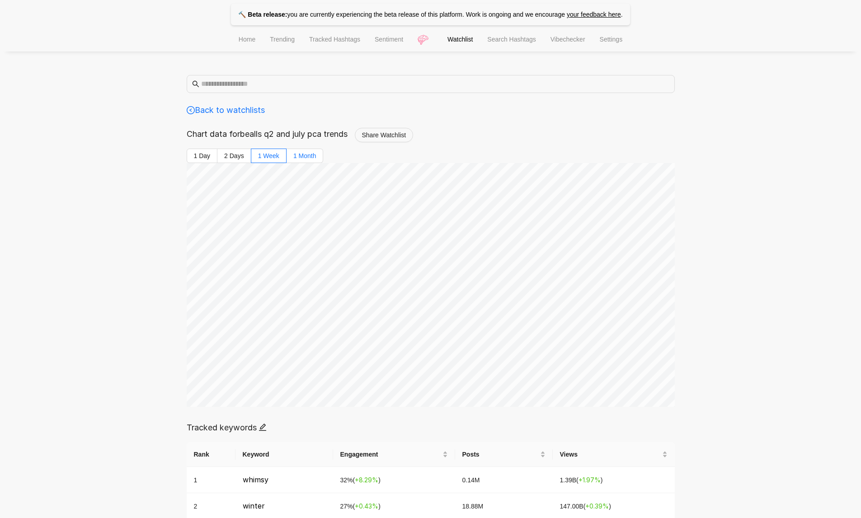
click at [309, 155] on span "1 Month" at bounding box center [304, 155] width 23 height 7
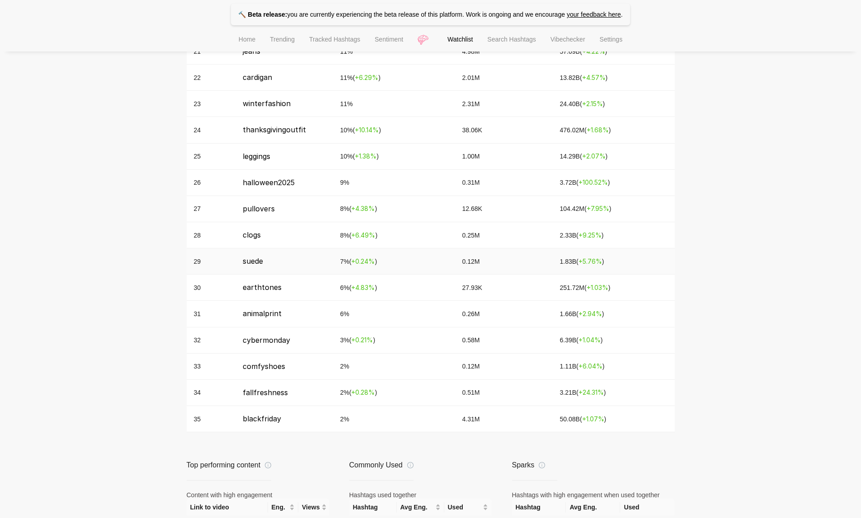
scroll to position [956, 0]
drag, startPoint x: 228, startPoint y: 345, endPoint x: 630, endPoint y: 346, distance: 402.7
click at [631, 347] on tr "32 cybermonday 3 % ( + 0.21 % ) 0.58M 6.39B ( + 1.04 % )" at bounding box center [431, 339] width 488 height 26
copy tr "cybermonday 3 % ( + 0.21 % ) 0.58M 6.39B ( + 1.04 % )"
drag, startPoint x: 335, startPoint y: 393, endPoint x: 642, endPoint y: 393, distance: 306.9
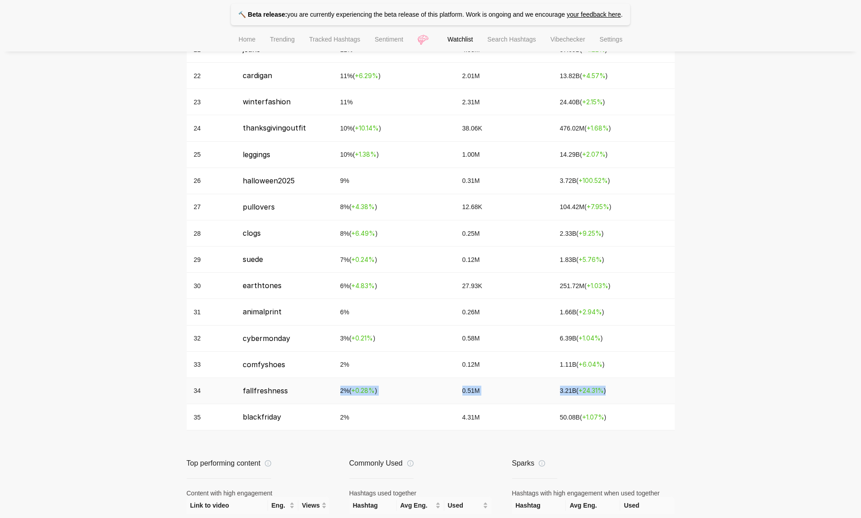
click at [642, 393] on tr "34 fallfreshness 2 % ( + 0.28 % ) 0.51M 3.21B ( + 24.31 % )" at bounding box center [431, 391] width 488 height 26
drag, startPoint x: 335, startPoint y: 261, endPoint x: 627, endPoint y: 270, distance: 292.6
click at [627, 270] on tr "29 suede 7 % ( + 0.24 % ) 0.12M 1.83B ( + 5.76 % )" at bounding box center [431, 260] width 488 height 26
drag, startPoint x: 234, startPoint y: 259, endPoint x: 638, endPoint y: 265, distance: 404.1
click at [638, 265] on tr "29 suede 7 % ( + 0.24 % ) 0.12M 1.83B ( + 5.76 % )" at bounding box center [431, 260] width 488 height 26
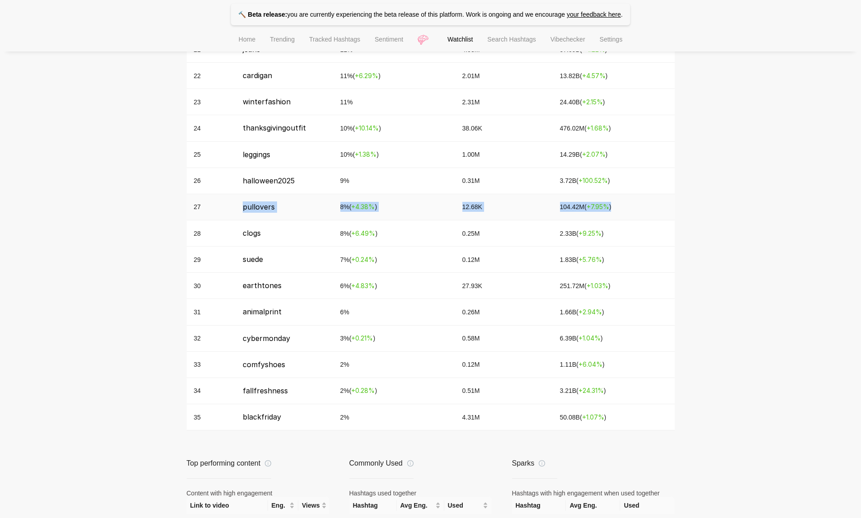
drag, startPoint x: 233, startPoint y: 208, endPoint x: 658, endPoint y: 215, distance: 425.3
click at [658, 216] on tr "27 pullovers 8 % ( + 4.38 % ) 12.68K 104.42M ( + 7.95 % )" at bounding box center [431, 207] width 488 height 26
copy tr "pullovers 8 % ( + 4.38 % ) 12.68K 104.42M ( + 7.95 % )"
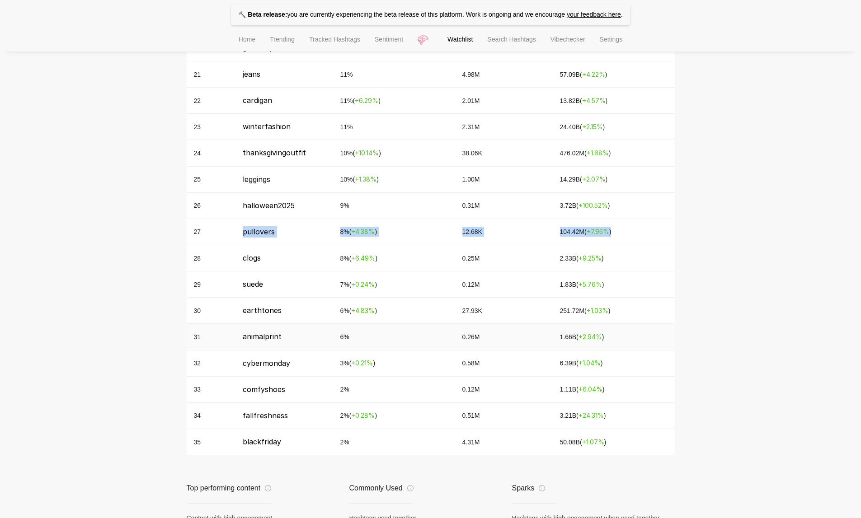
scroll to position [931, 0]
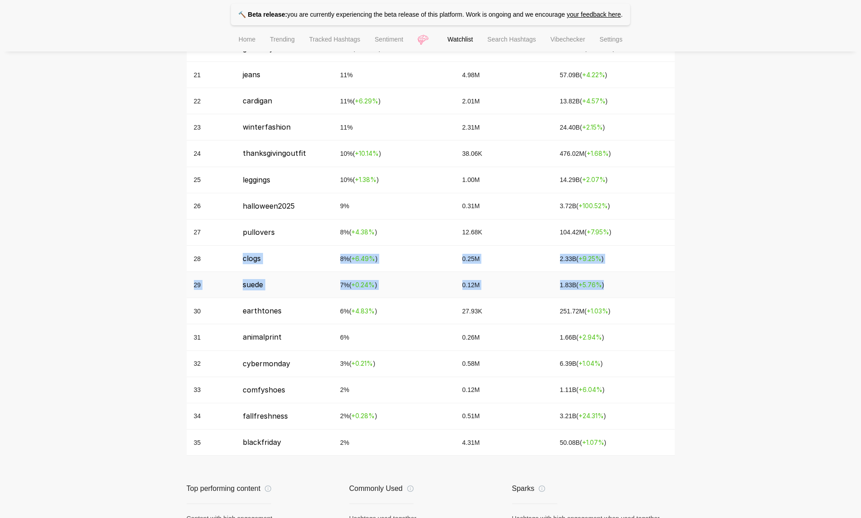
drag, startPoint x: 238, startPoint y: 260, endPoint x: 629, endPoint y: 290, distance: 391.6
copy tbody "clogs 8 % ( + 6.49 % ) 0.25M 2.33B ( + 9.25 % ) 29 suede 7 % ( + 0.24 % ) 0.12M…"
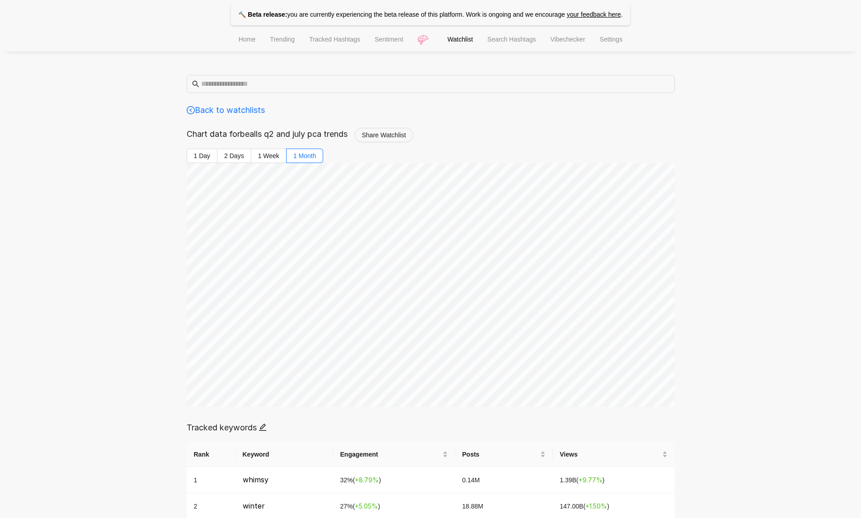
scroll to position [4, 0]
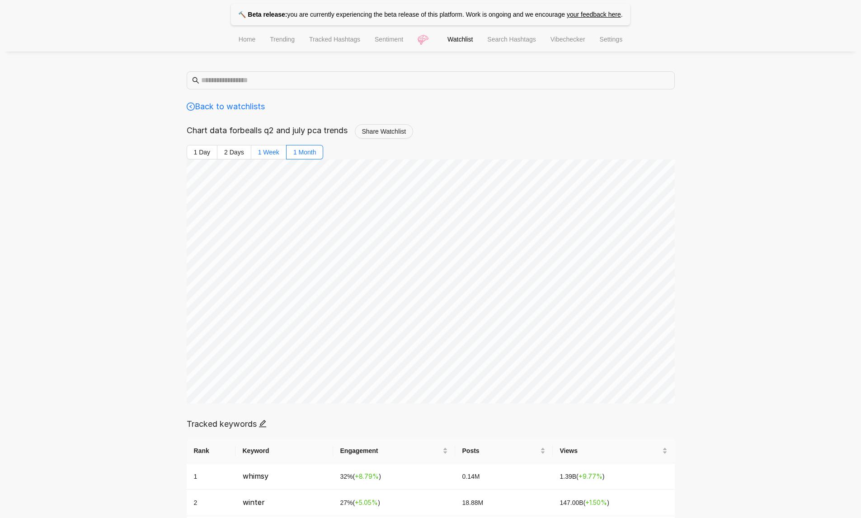
click at [259, 151] on span "1 Week" at bounding box center [268, 152] width 21 height 7
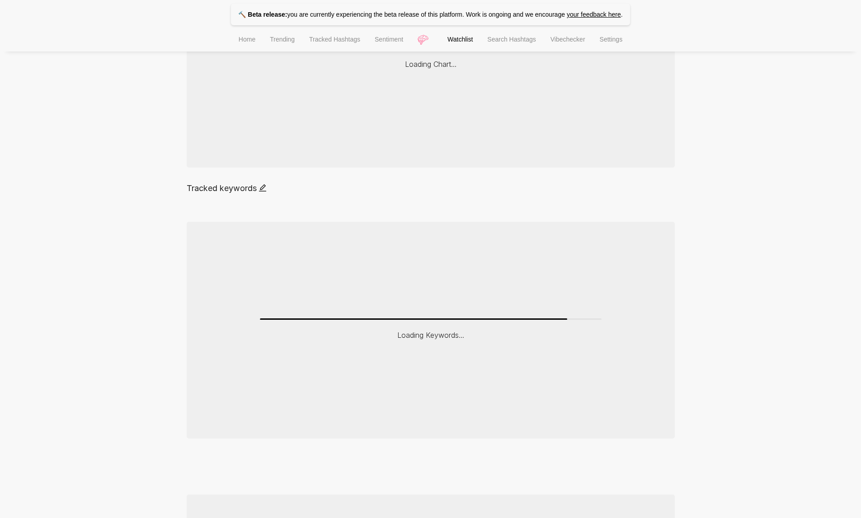
scroll to position [339, 0]
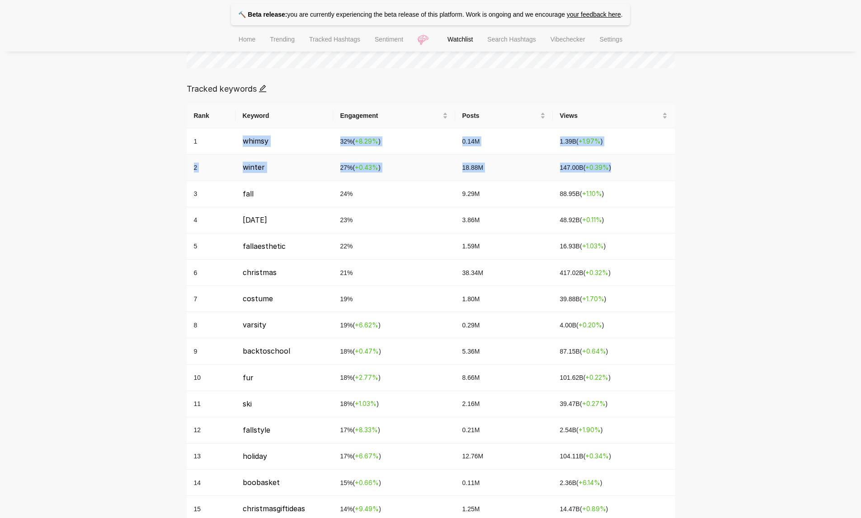
drag, startPoint x: 234, startPoint y: 140, endPoint x: 638, endPoint y: 174, distance: 405.5
copy tbody "whimsy 32 % ( + 8.29 % ) 0.14M 1.39B ( + 1.97 % ) 2 winter 27 % ( + 0.43 % ) 18…"
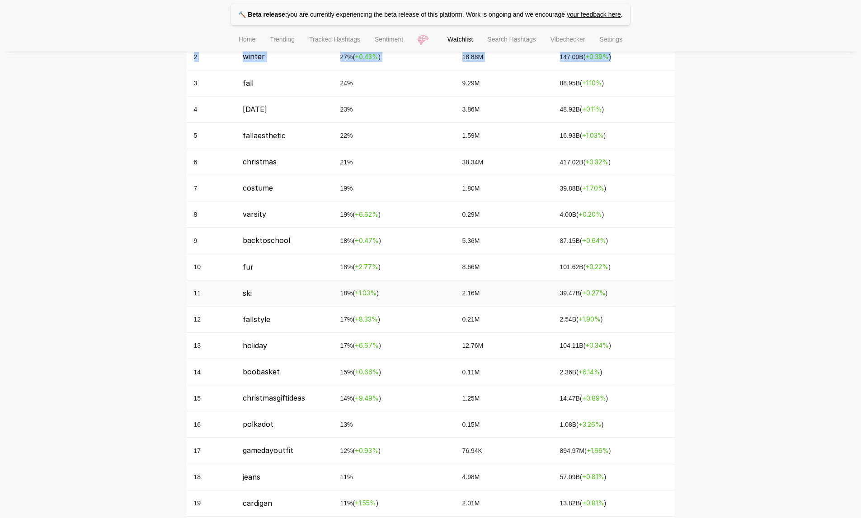
scroll to position [450, 0]
drag, startPoint x: 236, startPoint y: 267, endPoint x: 628, endPoint y: 274, distance: 391.9
click at [628, 274] on tr "10 fur 18 % ( + 2.77 % ) 8.66M 101.62B ( + 0.22 % )" at bounding box center [431, 267] width 488 height 26
copy tr "fur 18 % ( + 2.77 % ) 8.66M 101.62B ( + 0.22 % )"
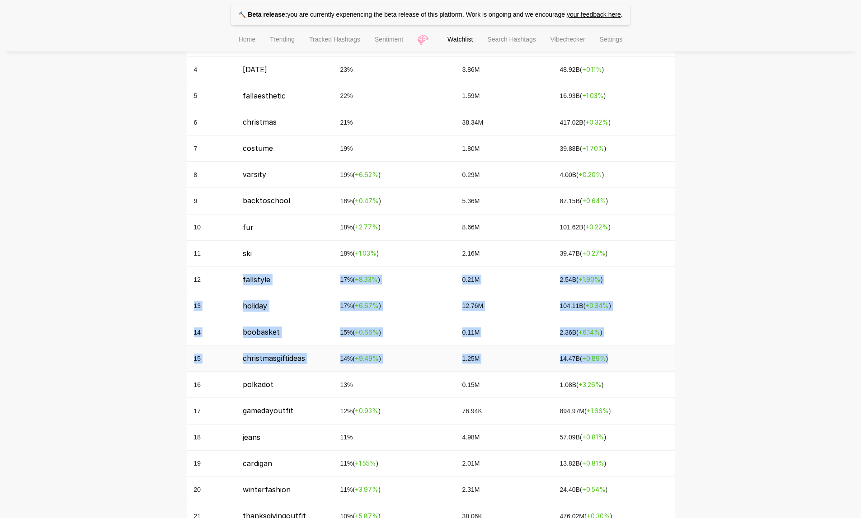
drag, startPoint x: 236, startPoint y: 284, endPoint x: 619, endPoint y: 359, distance: 390.2
click at [619, 360] on tbody "1 whimsy 32 % ( + 8.29 % ) 0.14M 1.39B ( + 1.97 % ) 2 winter 27 % ( + 0.43 % ) …" at bounding box center [431, 438] width 488 height 920
copy tbody "fallstyle 17 % ( + 8.33 % ) 0.21M 2.54B ( + 1.90 % ) 13 holiday 17 % ( + 6.67 %…"
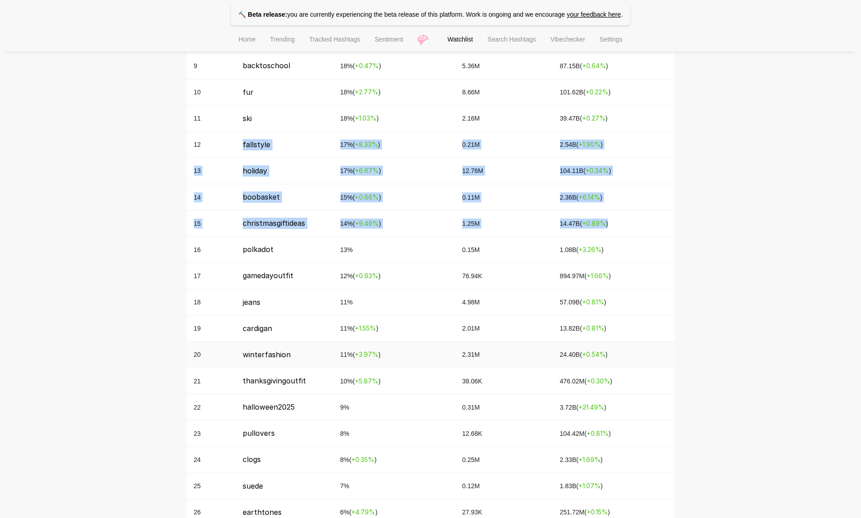
scroll to position [625, 0]
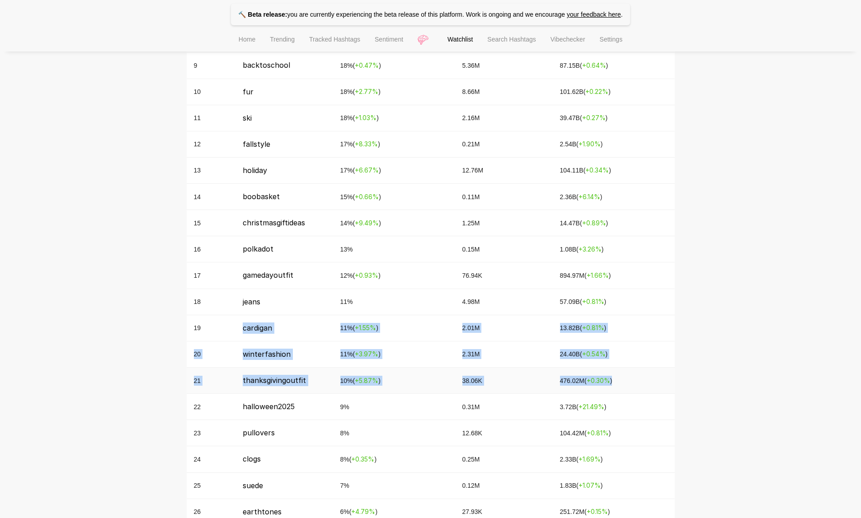
drag, startPoint x: 241, startPoint y: 327, endPoint x: 625, endPoint y: 387, distance: 389.2
click at [626, 387] on tbody "1 whimsy 32 % ( + 8.29 % ) 0.14M 1.39B ( + 1.97 % ) 2 winter 27 % ( + 0.43 % ) …" at bounding box center [431, 302] width 488 height 920
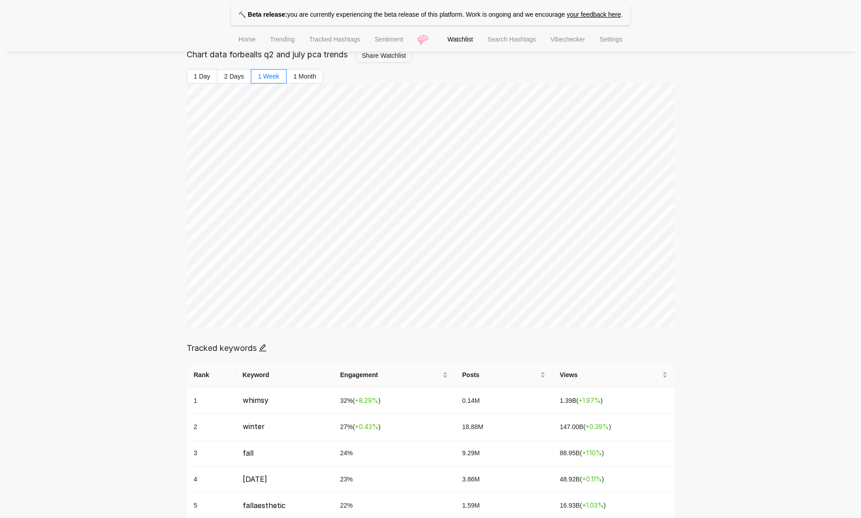
scroll to position [79, 0]
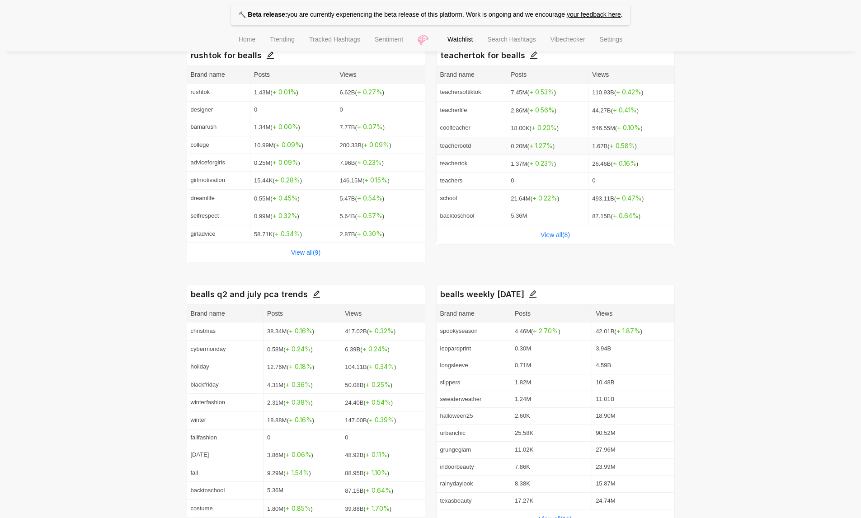
scroll to position [380, 0]
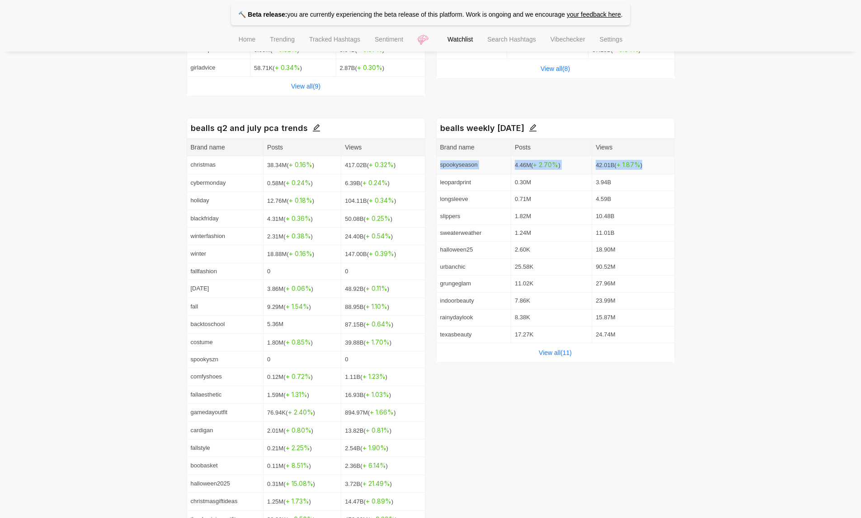
drag, startPoint x: 439, startPoint y: 165, endPoint x: 667, endPoint y: 169, distance: 227.8
click at [668, 169] on tr "spookyseason 4.46M ( + 2.70 % ) 42.01B ( + 1.87 % )" at bounding box center [556, 165] width 238 height 18
click at [550, 343] on td "17.27K" at bounding box center [551, 335] width 81 height 17
click at [555, 353] on link "View all( 11 )" at bounding box center [555, 352] width 33 height 7
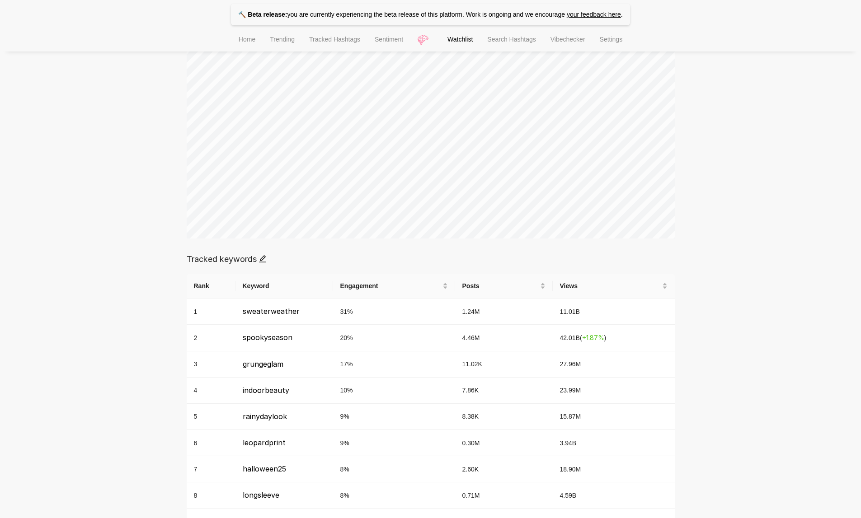
scroll to position [309, 0]
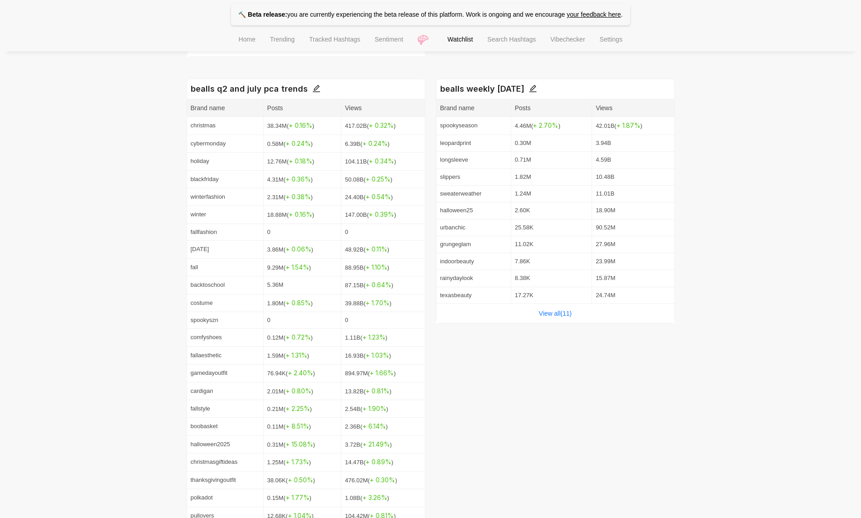
scroll to position [414, 0]
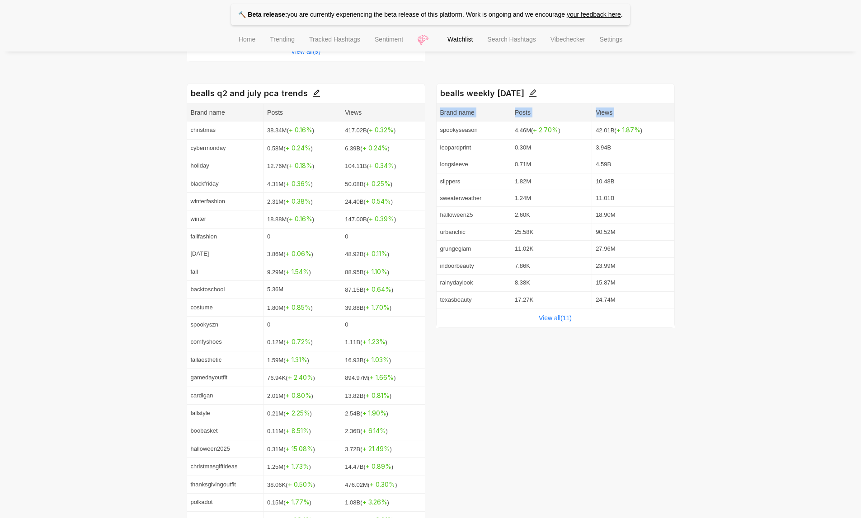
drag, startPoint x: 436, startPoint y: 131, endPoint x: 687, endPoint y: 132, distance: 250.8
click at [687, 132] on div "🔨 Beta release: you are currently experiencing the beta release of this platfor…" at bounding box center [430, 179] width 861 height 1186
click at [682, 138] on div "🔨 Beta release: you are currently experiencing the beta release of this platfor…" at bounding box center [430, 179] width 861 height 1186
drag, startPoint x: 680, startPoint y: 138, endPoint x: 536, endPoint y: 136, distance: 143.7
click at [536, 136] on div "🔨 Beta release: you are currently experiencing the beta release of this platfor…" at bounding box center [430, 179] width 861 height 1186
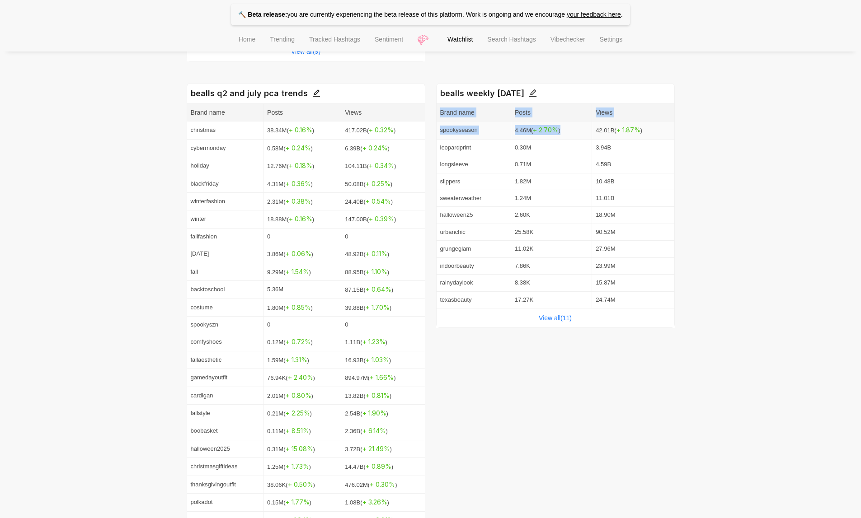
drag, startPoint x: 435, startPoint y: 127, endPoint x: 651, endPoint y: 124, distance: 216.0
click at [651, 124] on div "Brand name Posts Views spookyseason 4.46M ( + 2.70 % ) 42.01B ( + 1.87 % ) leop…" at bounding box center [555, 205] width 239 height 205
drag, startPoint x: 651, startPoint y: 124, endPoint x: 458, endPoint y: 130, distance: 193.1
click at [458, 130] on tr "spookyseason 4.46M ( + 2.70 % ) 42.01B ( + 1.87 % )" at bounding box center [556, 131] width 238 height 18
drag, startPoint x: 436, startPoint y: 130, endPoint x: 617, endPoint y: 129, distance: 181.2
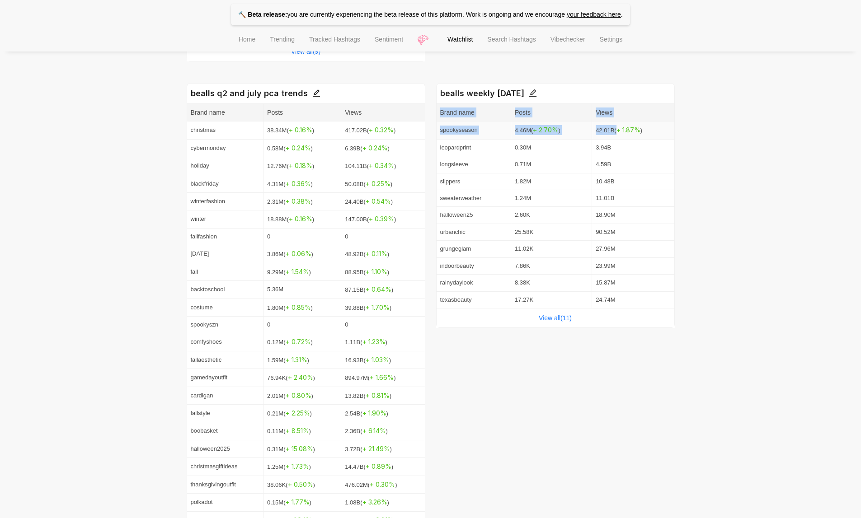
click at [617, 129] on div "Brand name Posts Views spookyseason 4.46M ( + 2.70 % ) 42.01B ( + 1.87 % ) leop…" at bounding box center [555, 205] width 239 height 205
drag, startPoint x: 700, startPoint y: 131, endPoint x: 669, endPoint y: 131, distance: 30.7
click at [700, 131] on div "🔨 Beta release: you are currently experiencing the beta release of this platfor…" at bounding box center [430, 179] width 861 height 1186
drag, startPoint x: 669, startPoint y: 131, endPoint x: 473, endPoint y: 135, distance: 196.6
click at [473, 135] on tr "spookyseason 4.46M ( + 2.70 % ) 42.01B ( + 1.87 % )" at bounding box center [556, 131] width 238 height 18
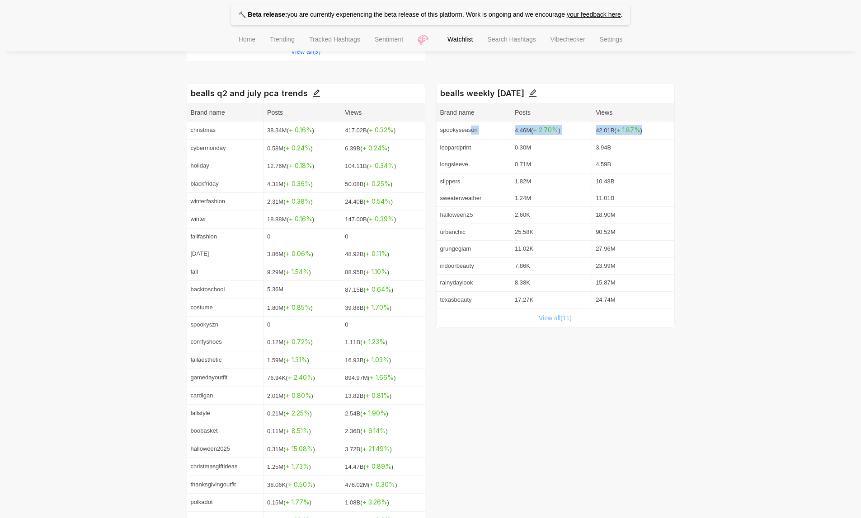
click at [557, 316] on link "View all( 11 )" at bounding box center [555, 318] width 33 height 7
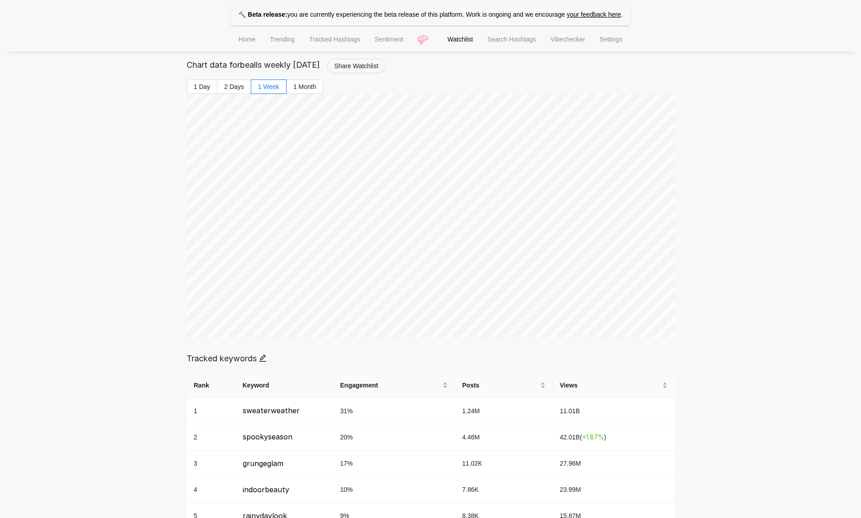
scroll to position [104, 0]
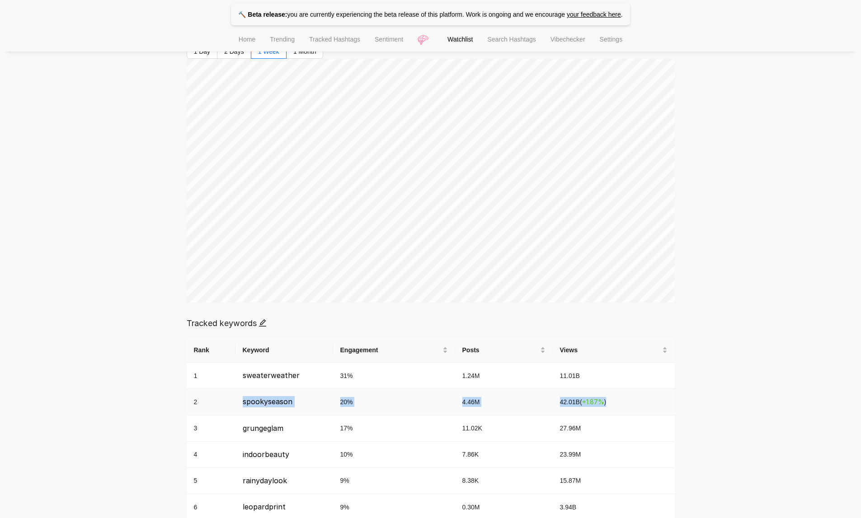
drag, startPoint x: 215, startPoint y: 402, endPoint x: 661, endPoint y: 407, distance: 446.1
click at [661, 407] on tr "2 spookyseason 20 % 4.46M 42.01B ( + 1.87 % )" at bounding box center [431, 402] width 488 height 26
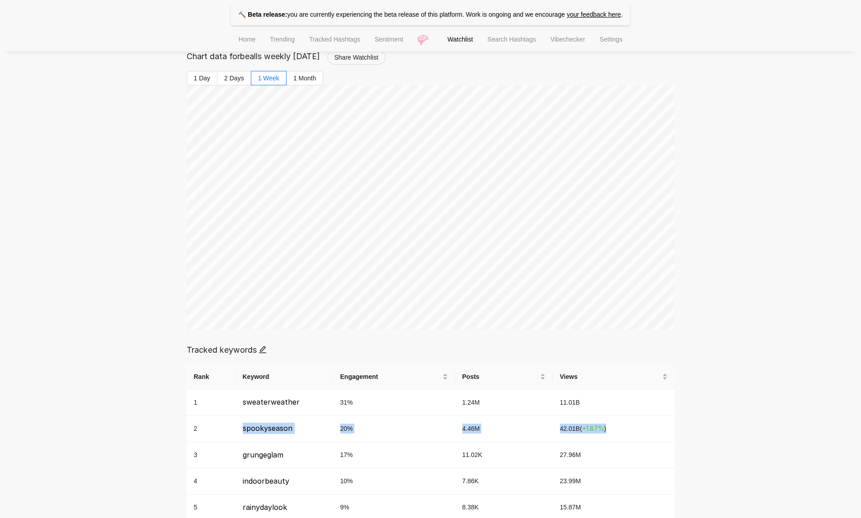
scroll to position [0, 0]
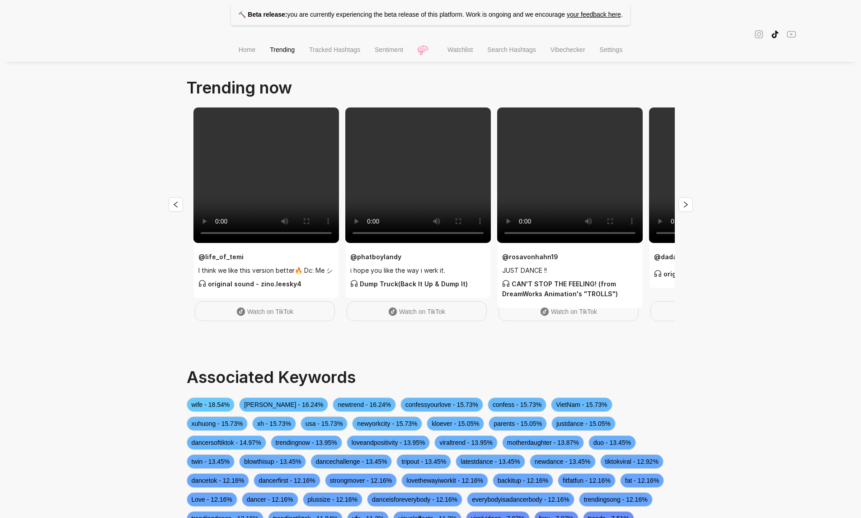
click at [447, 49] on span "Watchlist" at bounding box center [459, 49] width 25 height 7
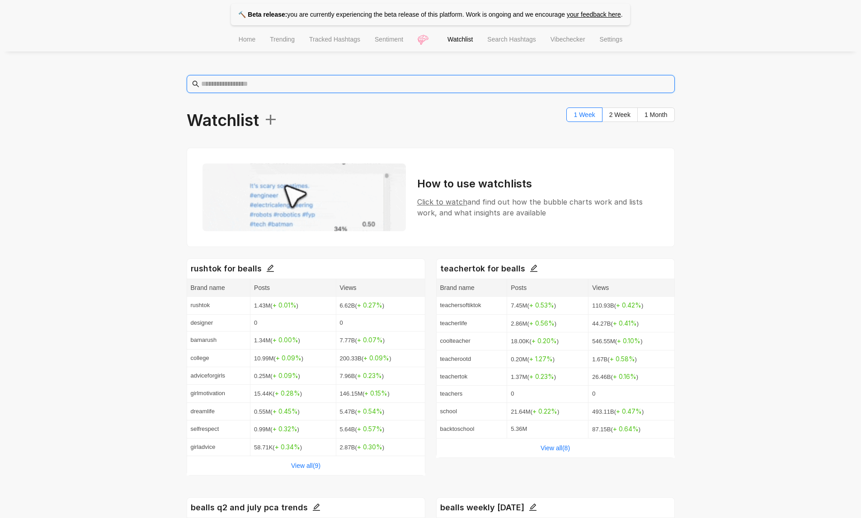
click at [461, 79] on input "text" at bounding box center [435, 84] width 468 height 11
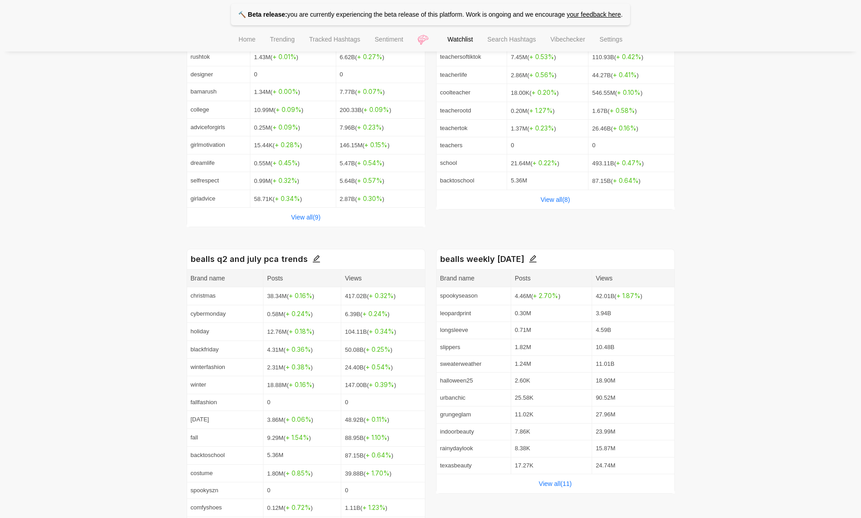
scroll to position [162, 0]
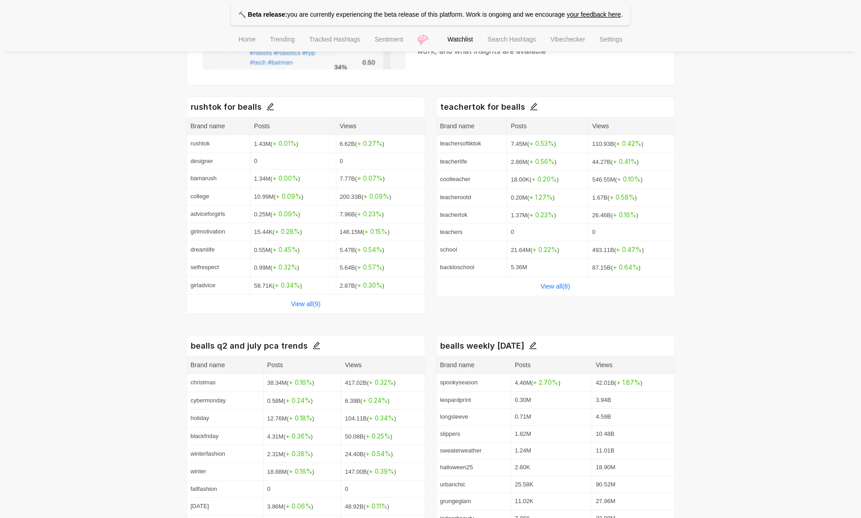
click at [535, 346] on icon "edit" at bounding box center [533, 346] width 8 height 8
type input "**********"
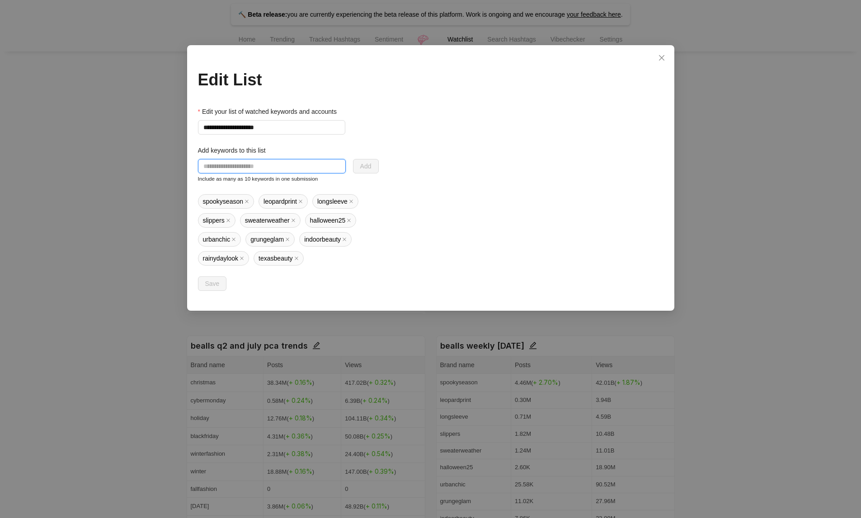
click at [255, 166] on input "text" at bounding box center [272, 166] width 148 height 14
drag, startPoint x: 327, startPoint y: 166, endPoint x: 371, endPoint y: 167, distance: 43.4
click at [371, 167] on div "**********" at bounding box center [288, 166] width 181 height 14
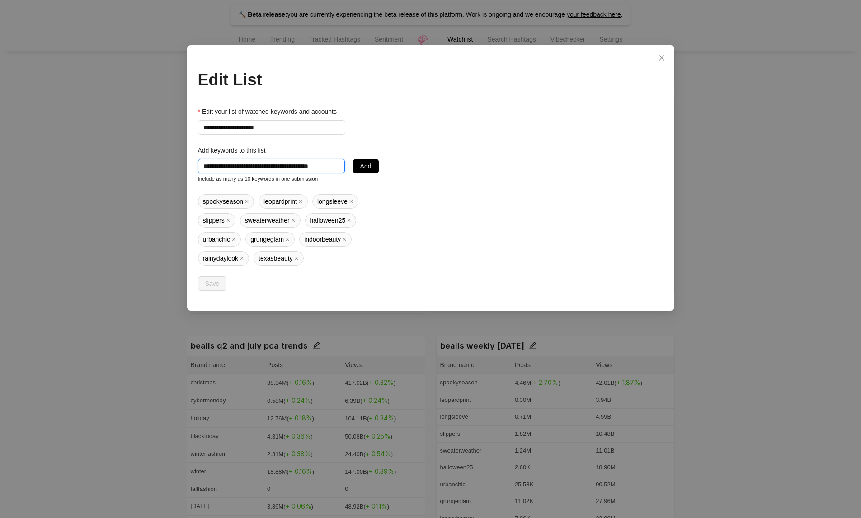
click at [340, 164] on input "**********" at bounding box center [271, 166] width 147 height 14
drag, startPoint x: 322, startPoint y: 166, endPoint x: 386, endPoint y: 175, distance: 64.8
click at [387, 175] on div "**********" at bounding box center [430, 199] width 465 height 184
click at [337, 169] on input "**********" at bounding box center [271, 166] width 147 height 14
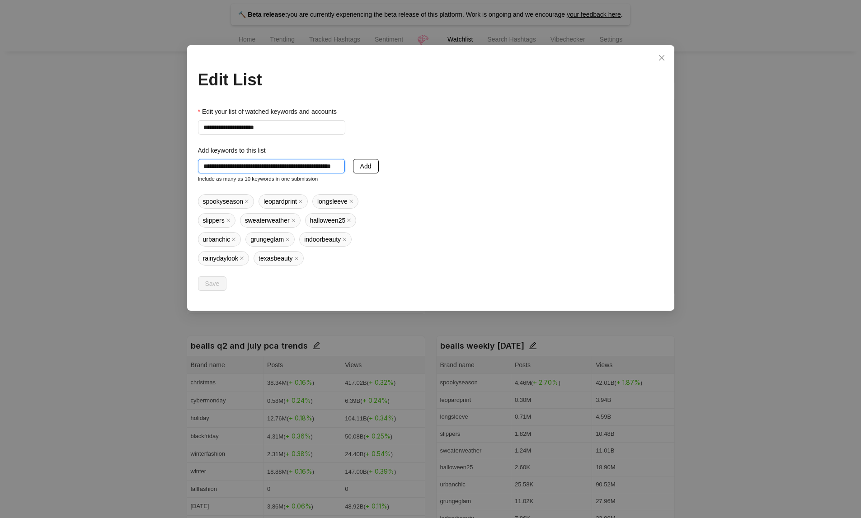
drag, startPoint x: 325, startPoint y: 169, endPoint x: 359, endPoint y: 173, distance: 34.1
click at [360, 173] on div "**********" at bounding box center [288, 166] width 181 height 14
click at [339, 167] on input "**********" at bounding box center [271, 166] width 147 height 14
type input "**********"
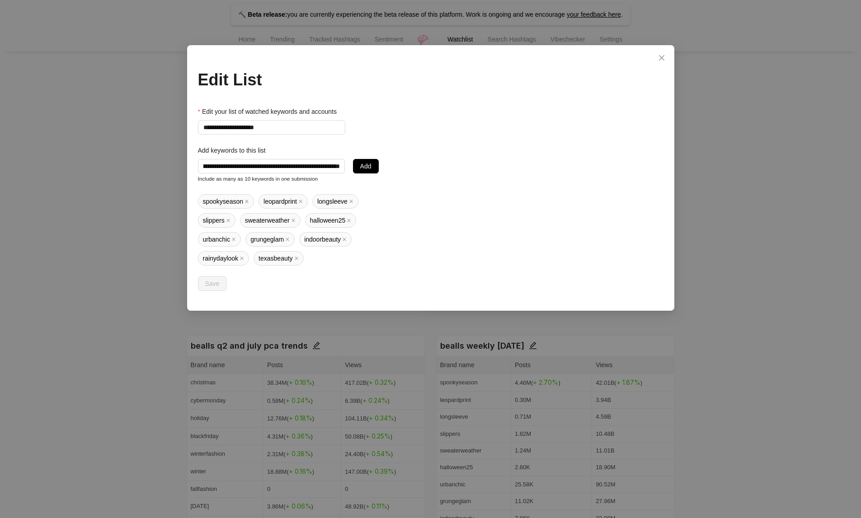
scroll to position [0, 0]
click at [848, 196] on div "**********" at bounding box center [430, 259] width 861 height 518
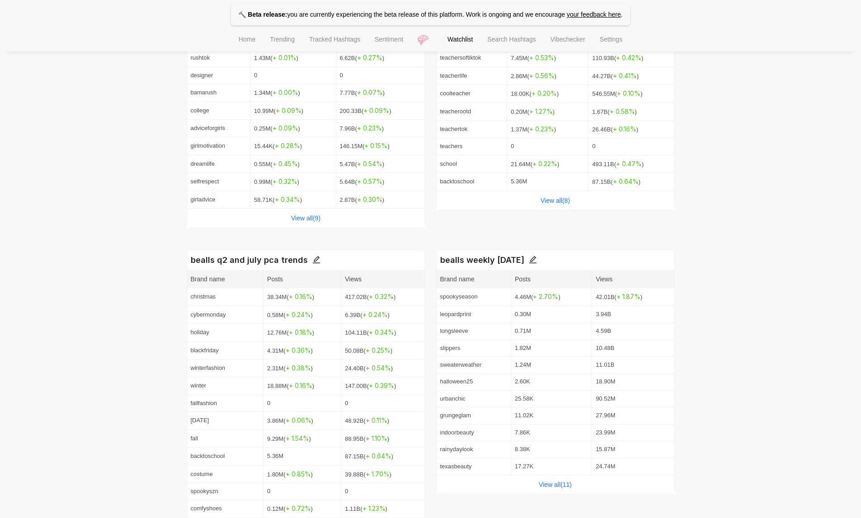
scroll to position [301, 0]
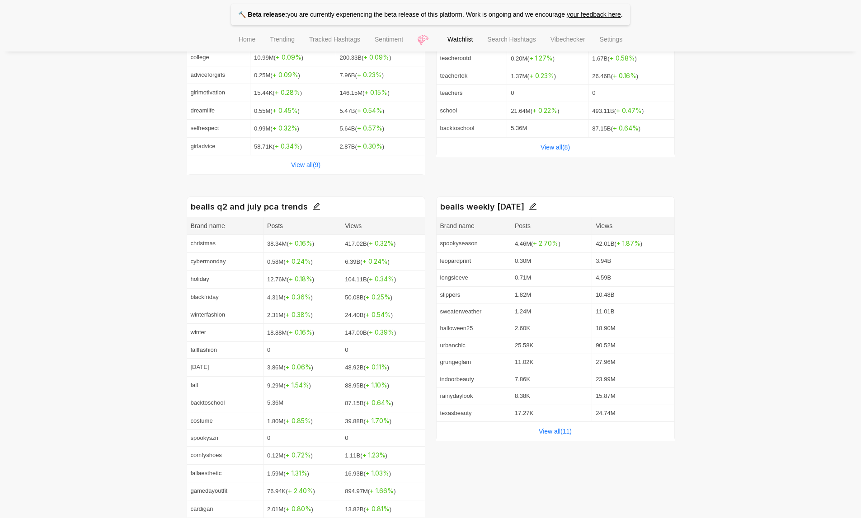
click at [557, 441] on div "View all( 11 )" at bounding box center [556, 431] width 238 height 19
click at [554, 435] on link "View all( 11 )" at bounding box center [555, 431] width 33 height 7
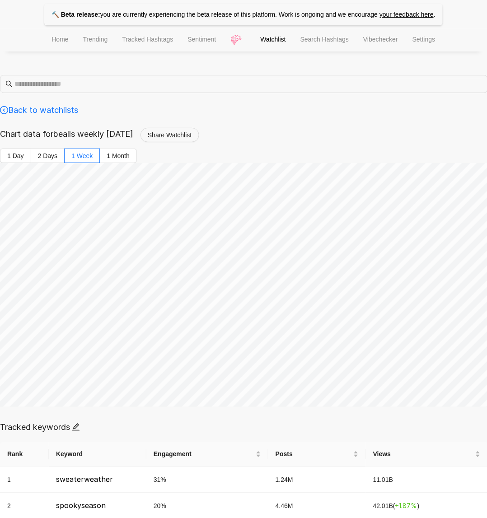
click at [269, 43] on span "Watchlist" at bounding box center [273, 39] width 25 height 7
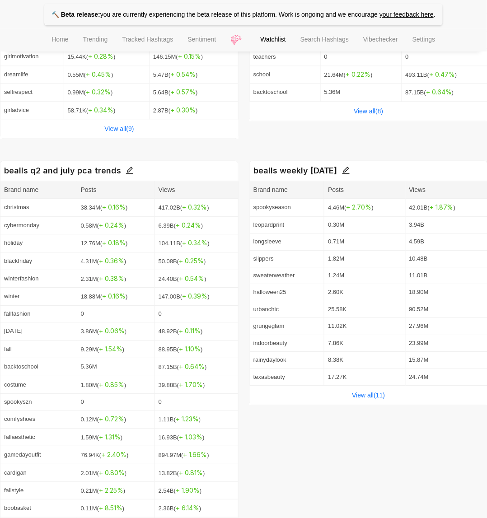
scroll to position [338, 0]
click at [350, 170] on icon "edit" at bounding box center [346, 169] width 8 height 8
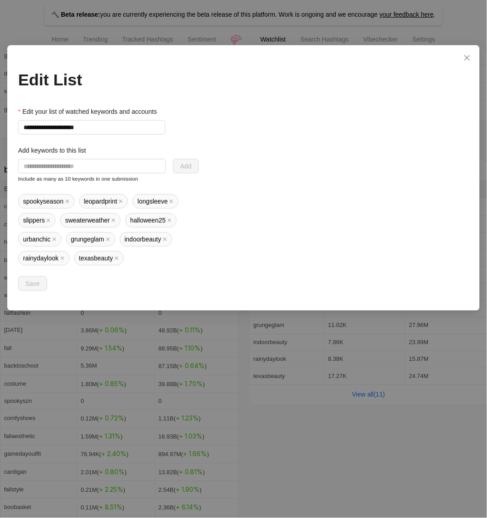
click at [355, 170] on div "**********" at bounding box center [243, 199] width 451 height 184
click at [101, 162] on input "text" at bounding box center [92, 166] width 148 height 14
type input "**********"
click at [193, 171] on button "Add" at bounding box center [186, 166] width 26 height 14
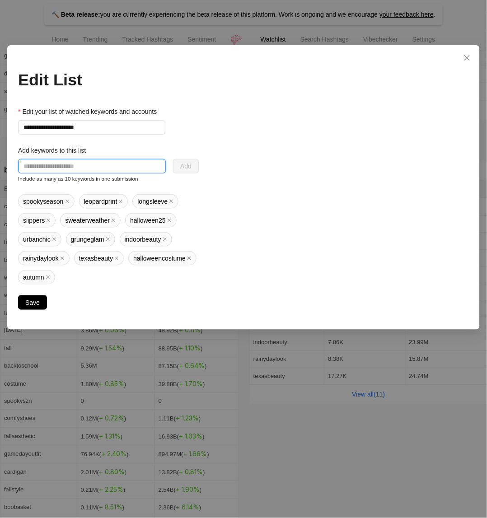
click at [107, 163] on input "text" at bounding box center [92, 166] width 148 height 14
type input "**********"
click at [196, 169] on button "Add" at bounding box center [186, 166] width 26 height 14
click at [129, 164] on input "text" at bounding box center [87, 166] width 138 height 14
type input "*******"
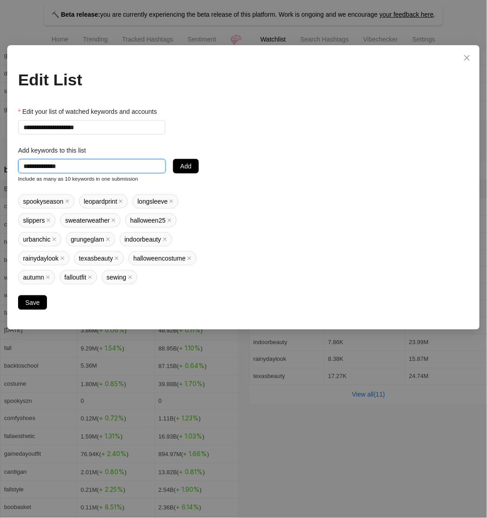
type input "**********"
drag, startPoint x: 201, startPoint y: 169, endPoint x: 194, endPoint y: 169, distance: 7.2
click at [201, 169] on div "**********" at bounding box center [243, 208] width 451 height 203
click at [180, 169] on span "Add" at bounding box center [185, 166] width 11 height 10
click at [108, 169] on input "text" at bounding box center [92, 166] width 148 height 14
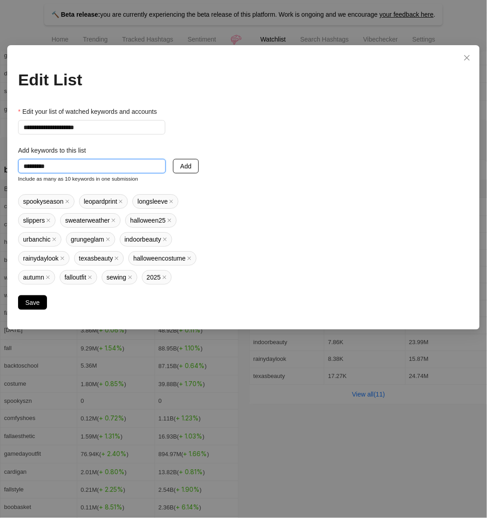
type input "*********"
click at [187, 171] on span "Add" at bounding box center [185, 166] width 11 height 10
click at [31, 307] on span "Save" at bounding box center [32, 303] width 14 height 10
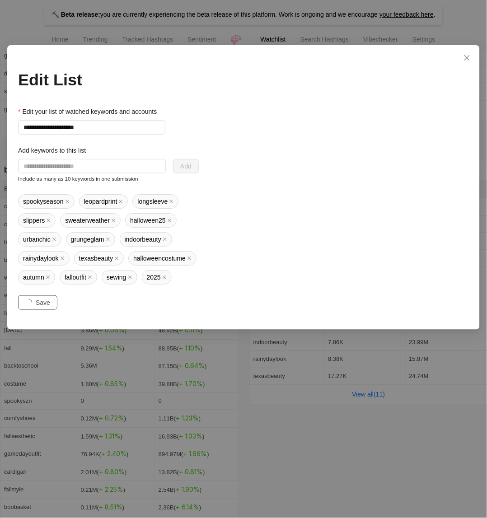
click at [36, 307] on span "Save" at bounding box center [43, 303] width 14 height 10
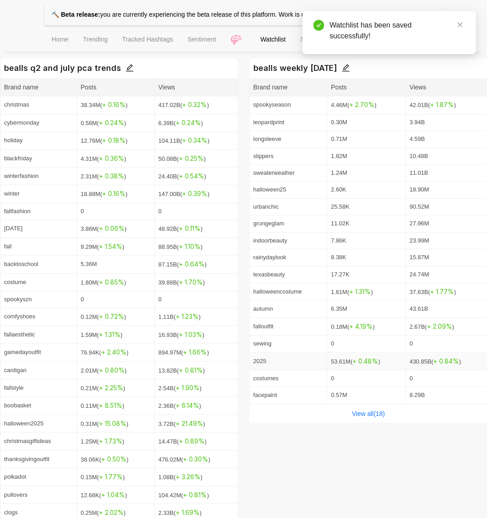
scroll to position [472, 0]
